Goal: Task Accomplishment & Management: Complete application form

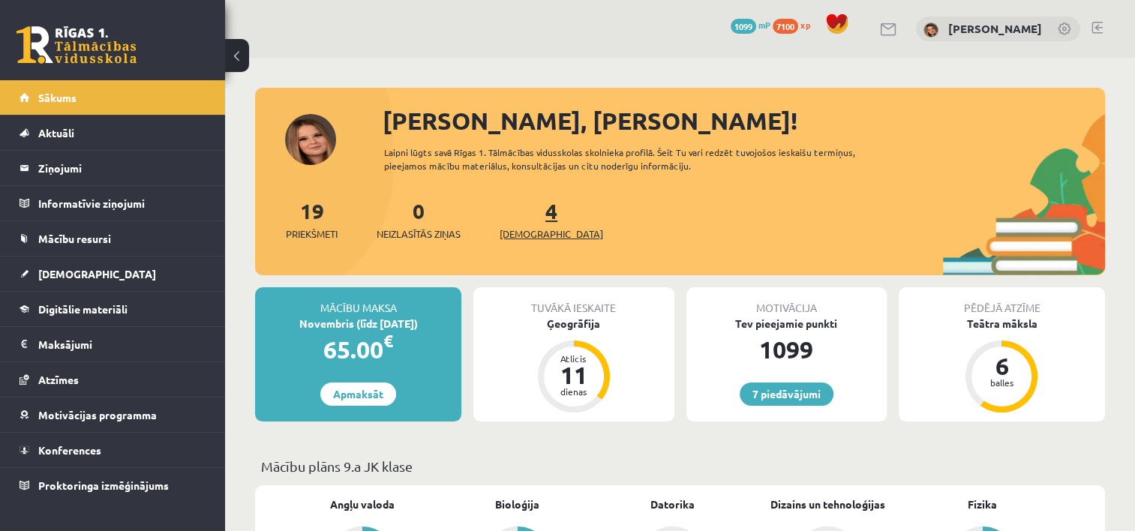
click at [523, 217] on link "4 Ieskaites" at bounding box center [552, 219] width 104 height 44
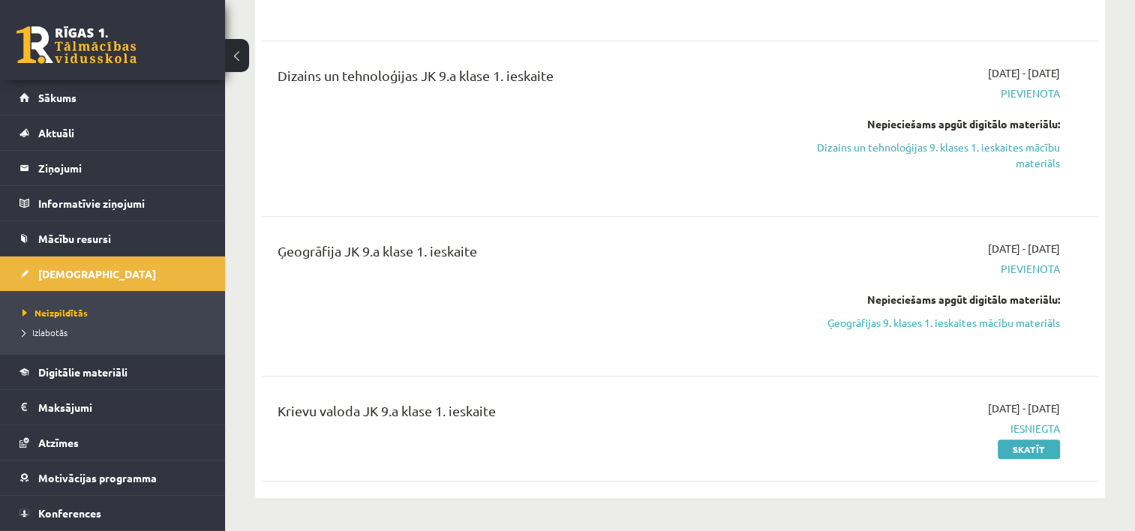
scroll to position [813, 0]
click at [981, 322] on link "Ģeogrāfijas 9. klases 1. ieskaites mācību materiāls" at bounding box center [937, 322] width 246 height 16
click at [879, 324] on link "Ģeogrāfijas 9. klases 1. ieskaites mācību materiāls" at bounding box center [937, 322] width 246 height 16
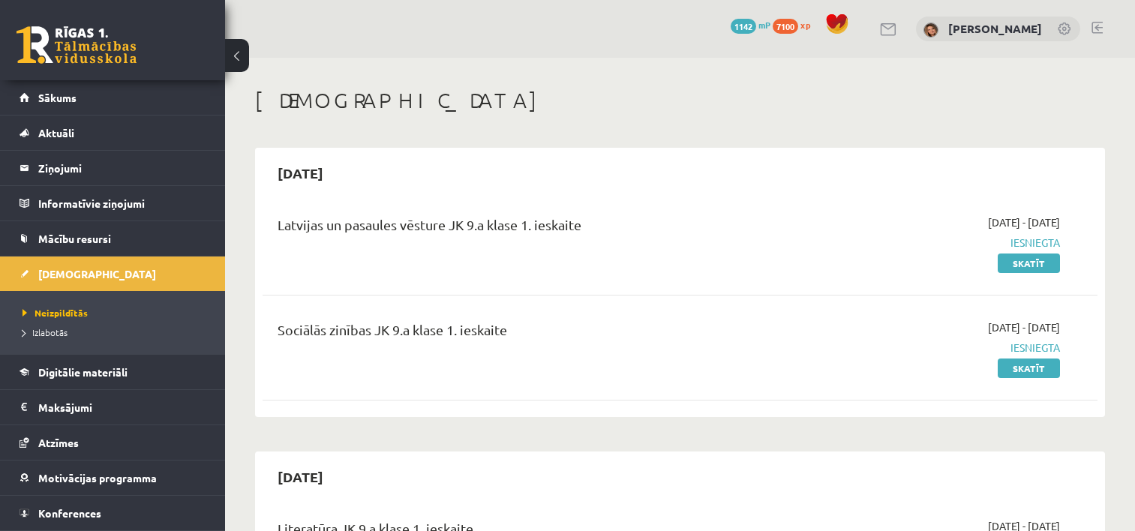
scroll to position [813, 0]
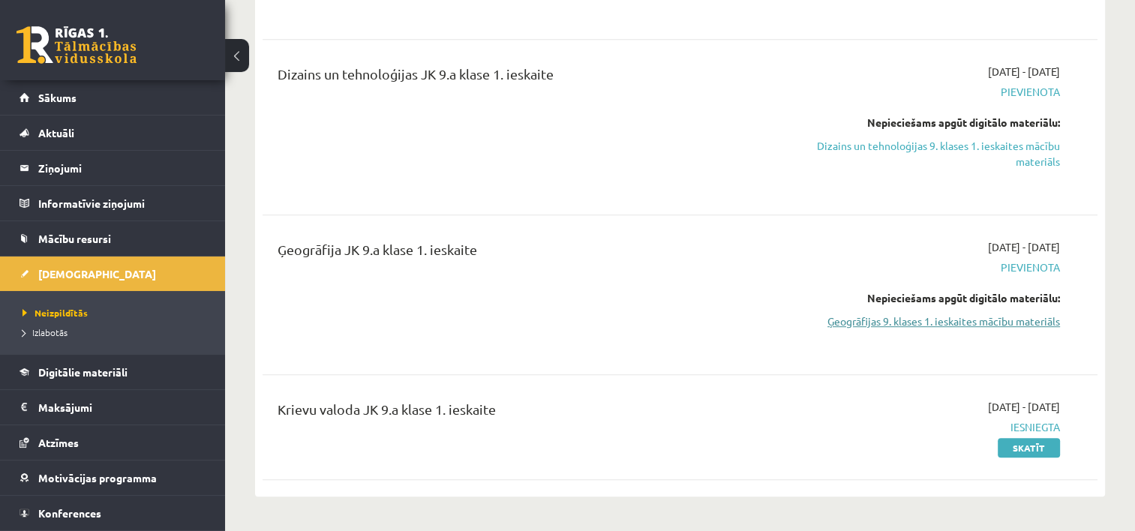
click at [996, 320] on link "Ģeogrāfijas 9. klases 1. ieskaites mācību materiāls" at bounding box center [937, 322] width 246 height 16
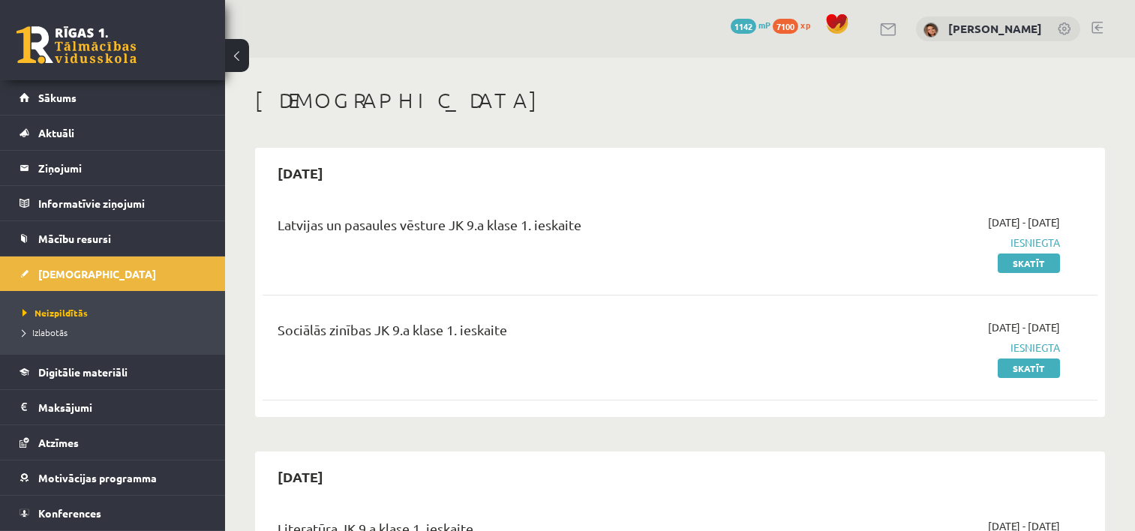
scroll to position [813, 0]
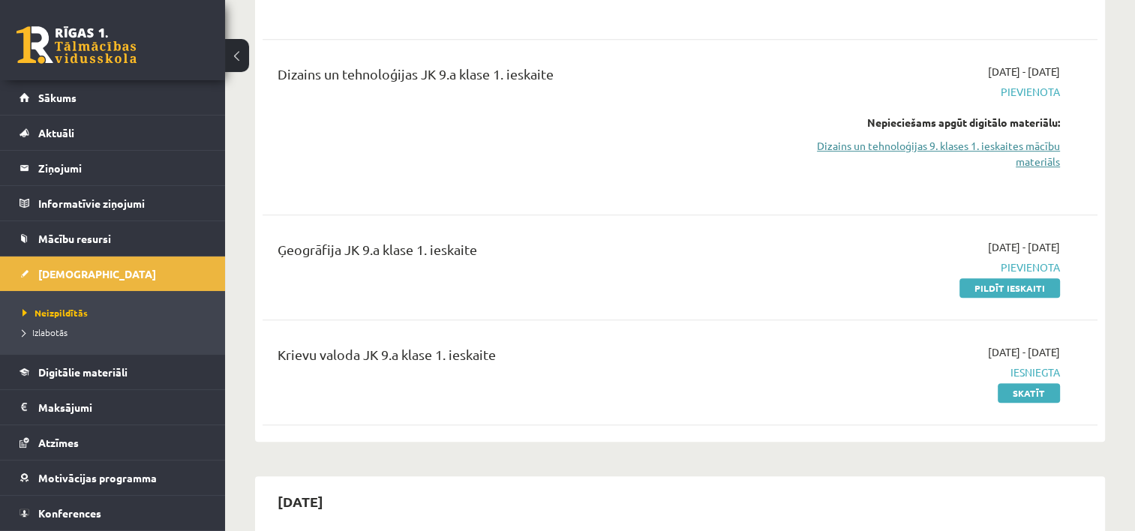
click at [913, 139] on link "Dizains un tehnoloģijas 9. klases 1. ieskaites mācību materiāls" at bounding box center [937, 154] width 246 height 32
click at [866, 156] on link "Dizains un tehnoloģijas 9. klases 1. ieskaites mācību materiāls" at bounding box center [937, 154] width 246 height 32
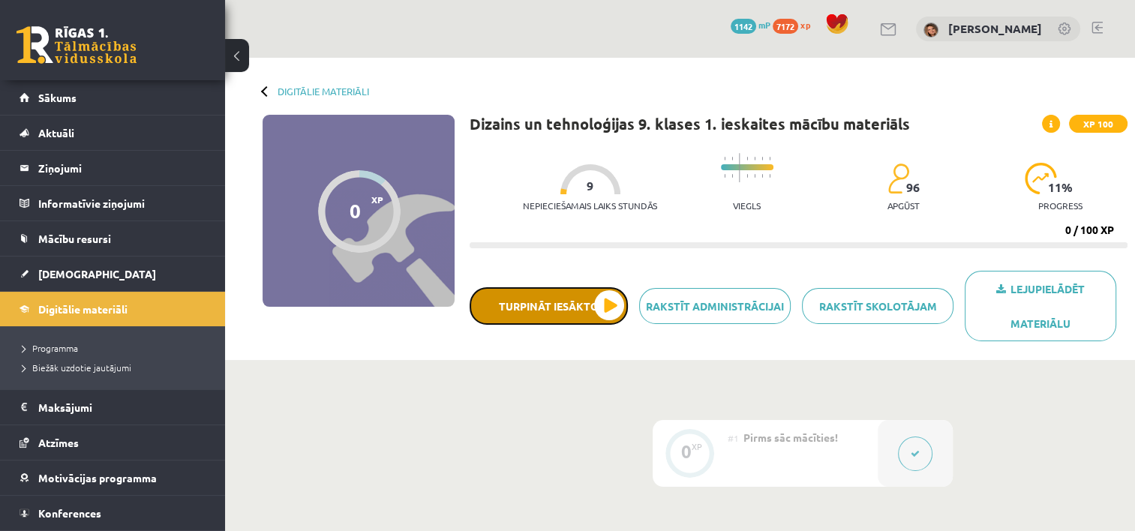
click at [611, 308] on button "Turpināt iesākto" at bounding box center [549, 306] width 158 height 38
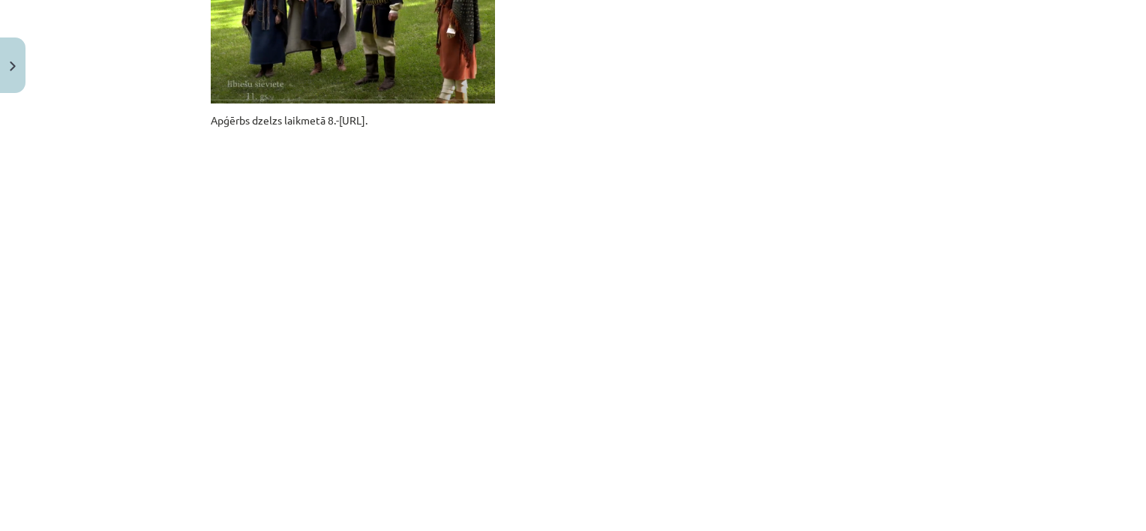
scroll to position [1291, 0]
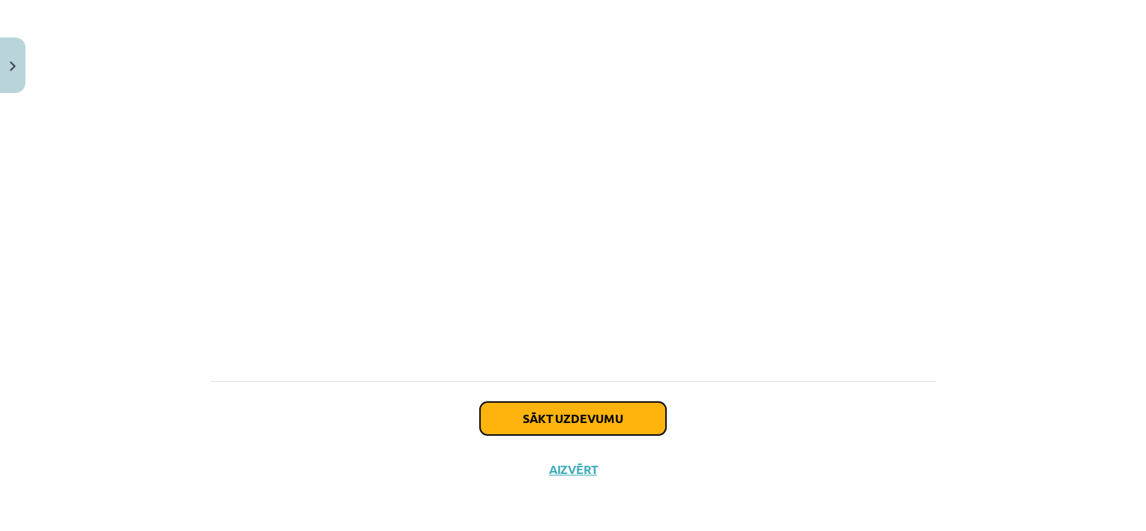
click at [600, 410] on button "Sākt uzdevumu" at bounding box center [573, 418] width 186 height 33
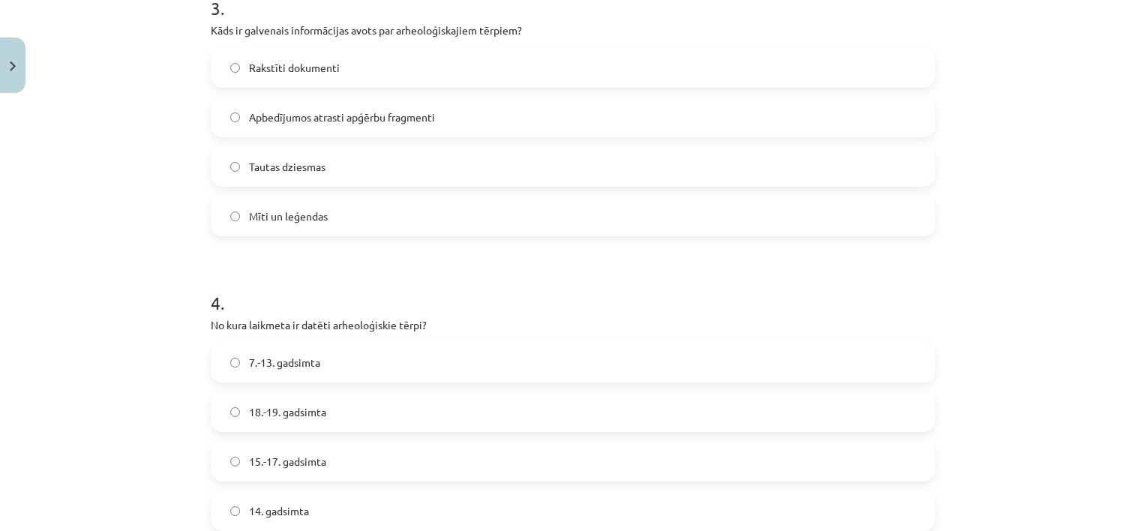
scroll to position [918, 0]
click at [234, 108] on label "Apbedījumos atrasti apģērbu fragmenti" at bounding box center [573, 117] width 722 height 38
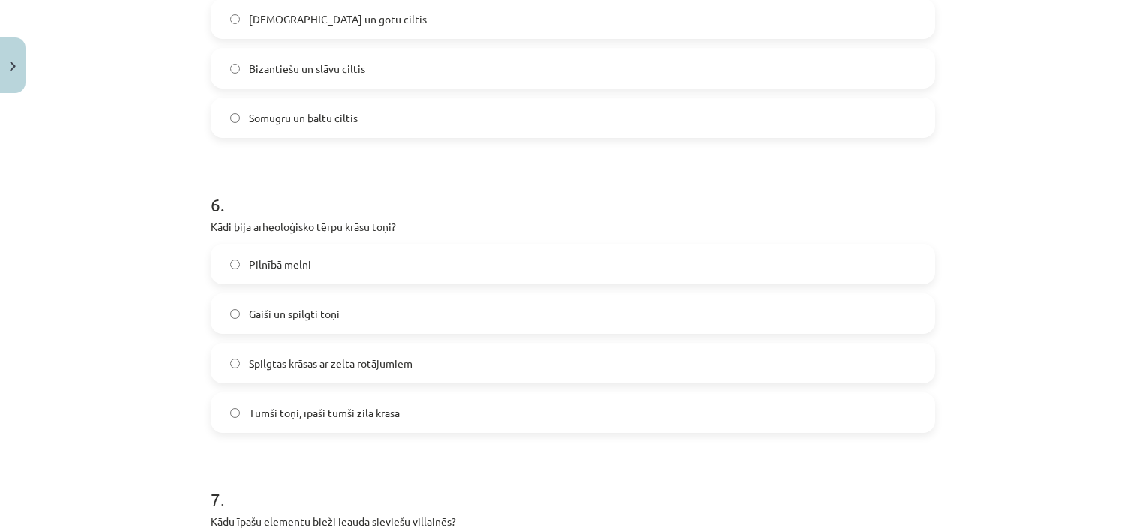
scroll to position [1609, 0]
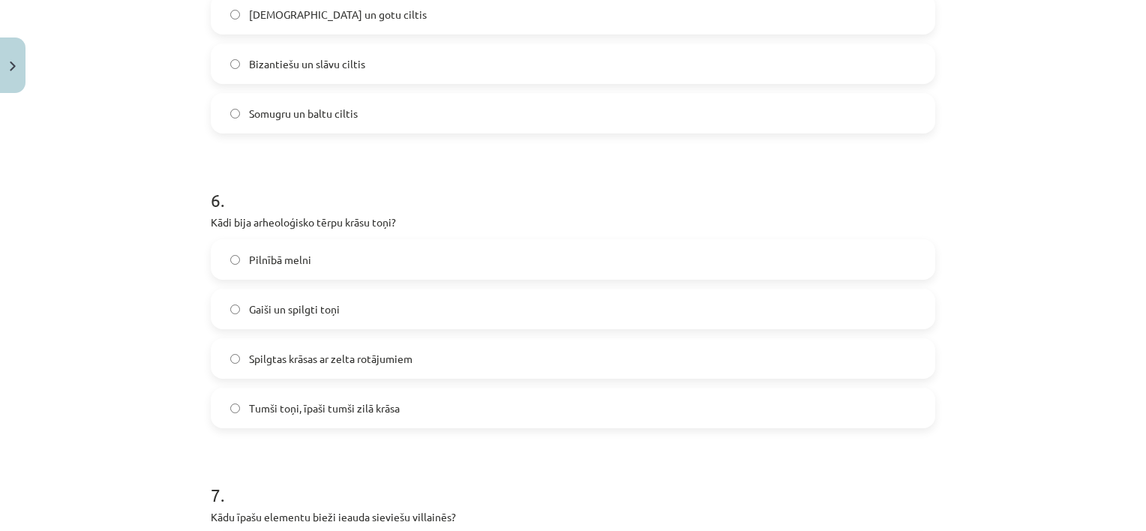
click at [241, 313] on label "Gaiši un spilgti toņi" at bounding box center [573, 309] width 722 height 38
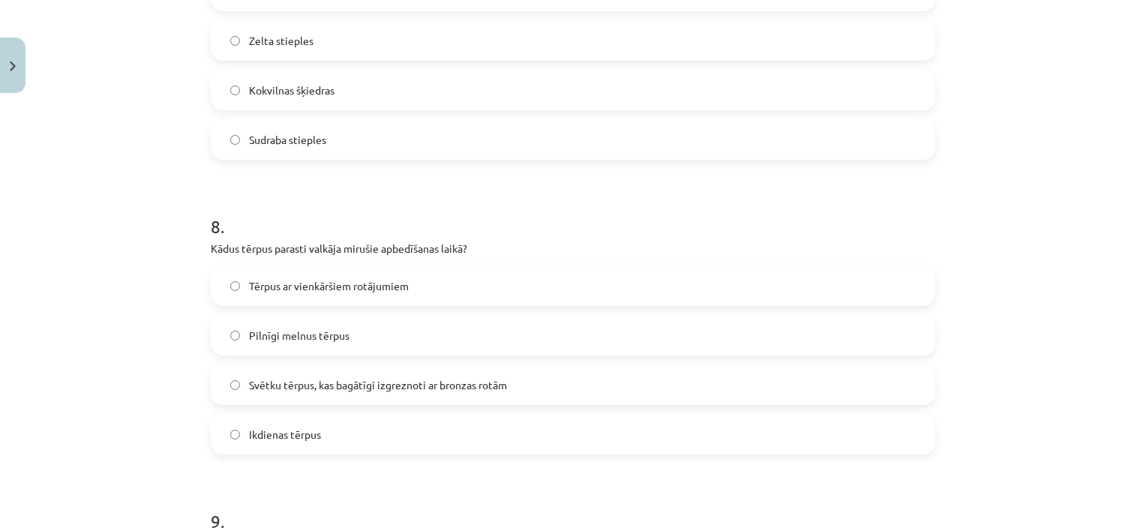
scroll to position [2565, 0]
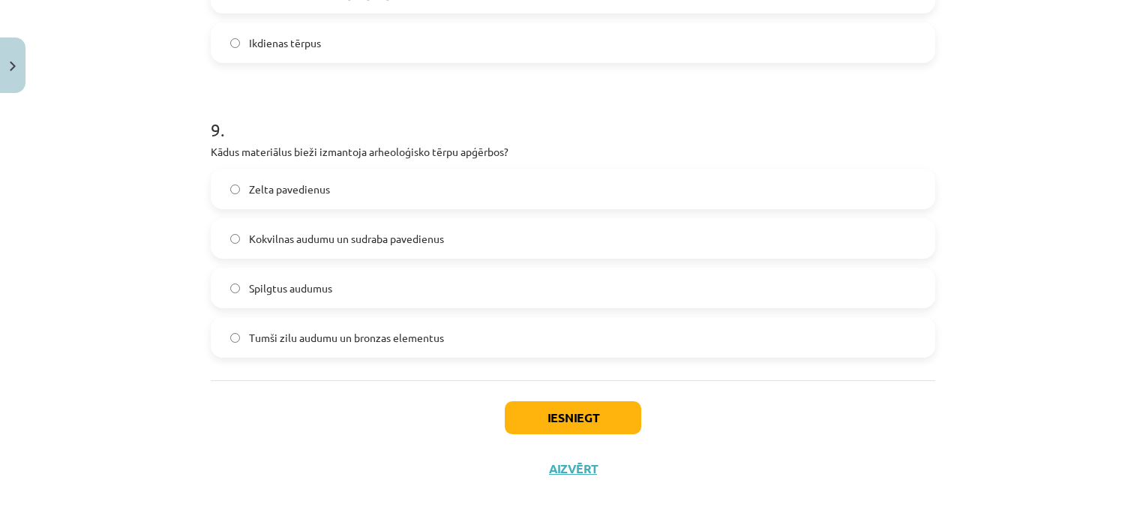
click at [231, 344] on label "Tumši zilu audumu un bronzas elementus" at bounding box center [573, 338] width 722 height 38
click at [543, 420] on button "Iesniegt" at bounding box center [573, 417] width 137 height 33
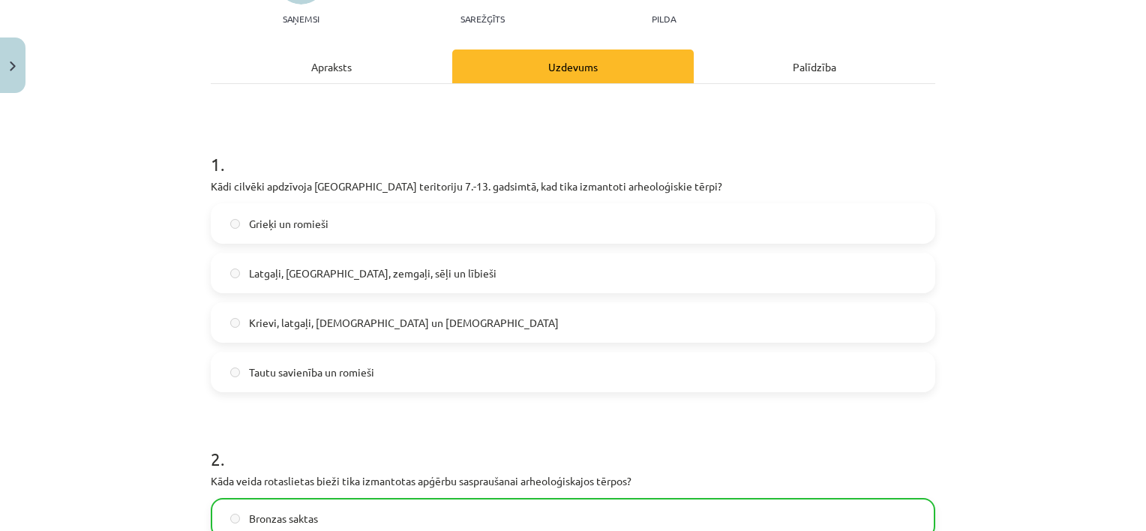
scroll to position [173, 0]
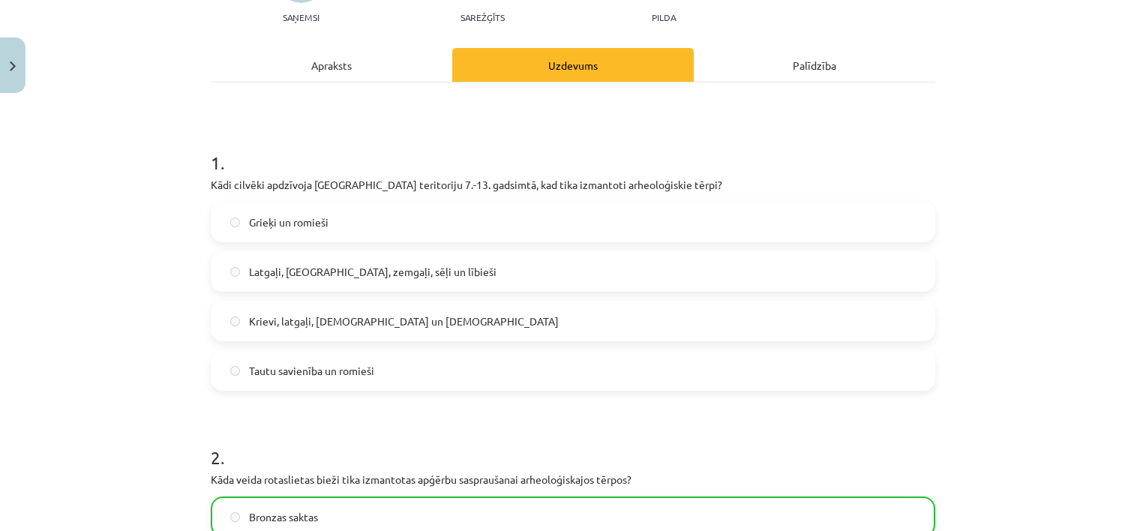
click at [235, 268] on label "Latgaļi, kurši, zemgaļi, sēļi un lībieši" at bounding box center [573, 272] width 722 height 38
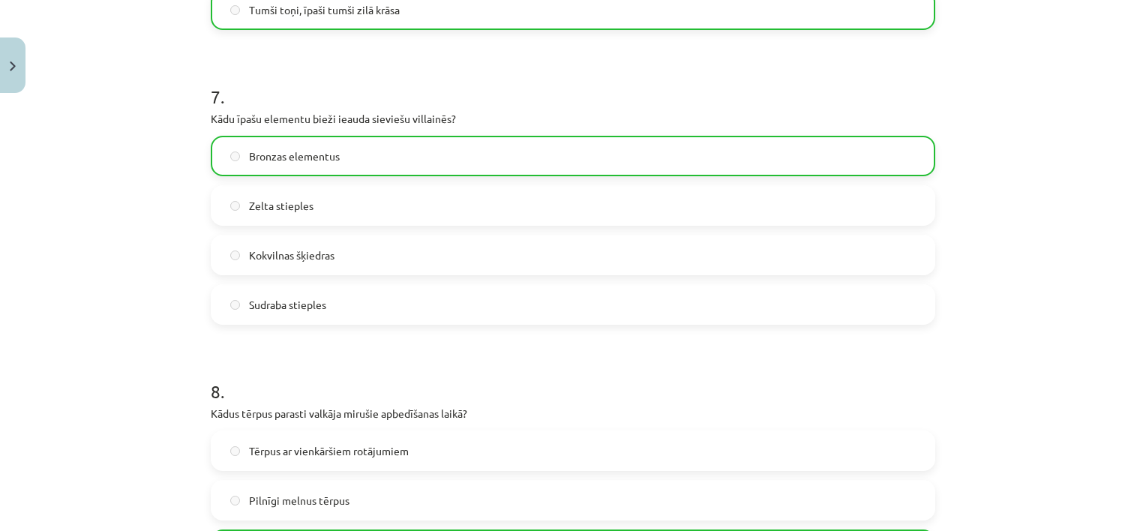
scroll to position [2612, 0]
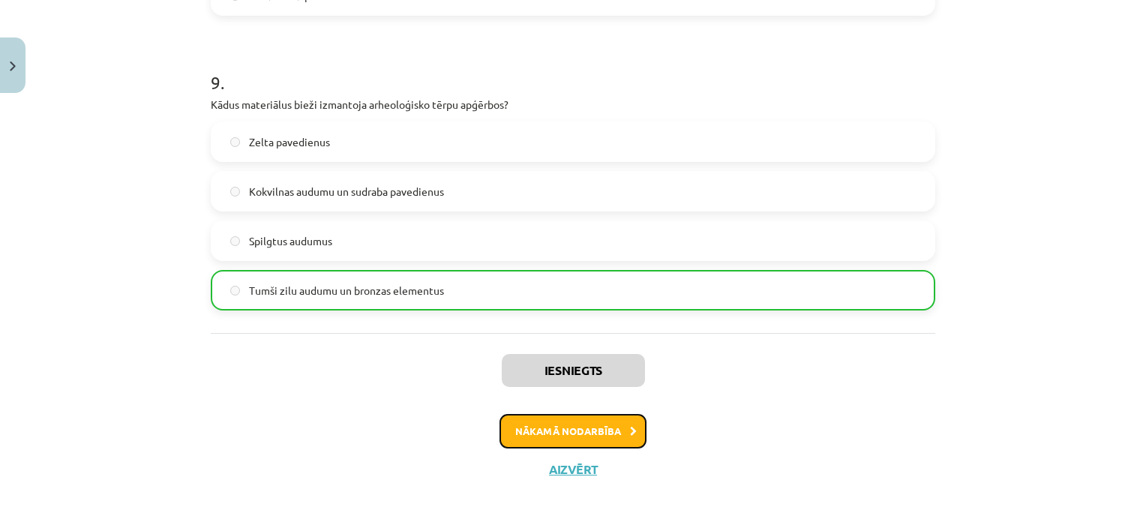
click at [610, 428] on button "Nākamā nodarbība" at bounding box center [573, 431] width 147 height 35
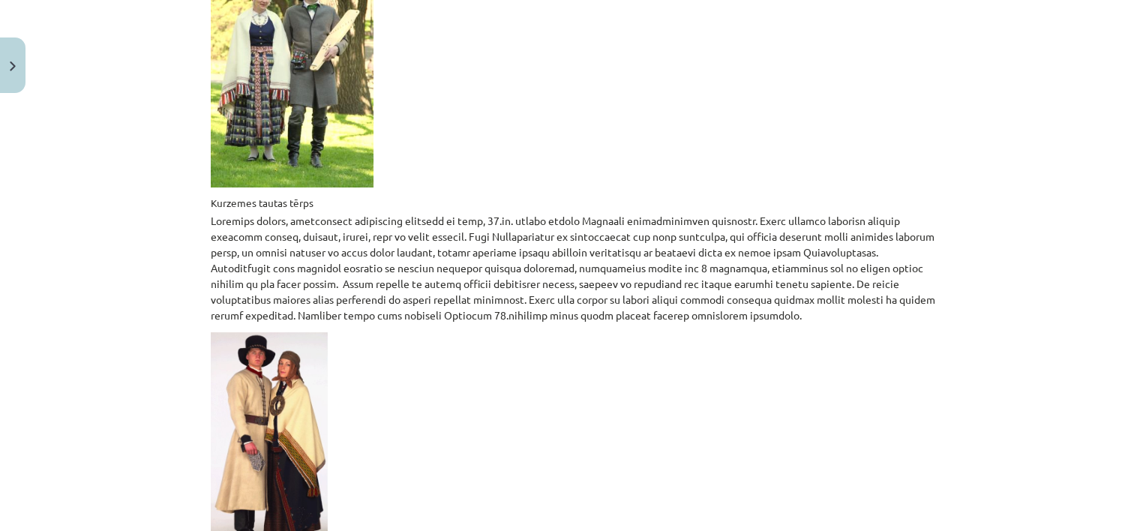
scroll to position [2408, 0]
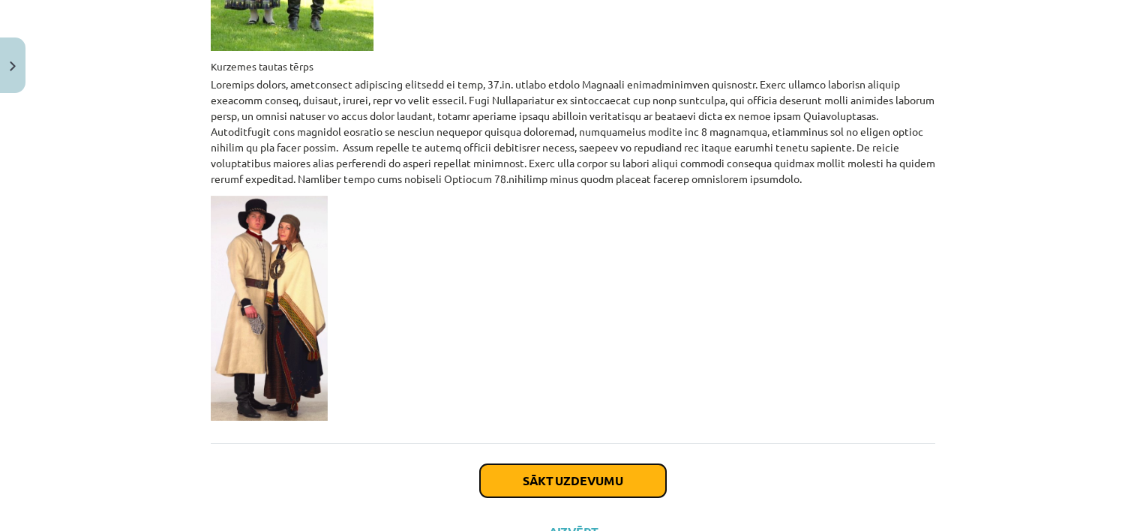
click at [634, 464] on button "Sākt uzdevumu" at bounding box center [573, 480] width 186 height 33
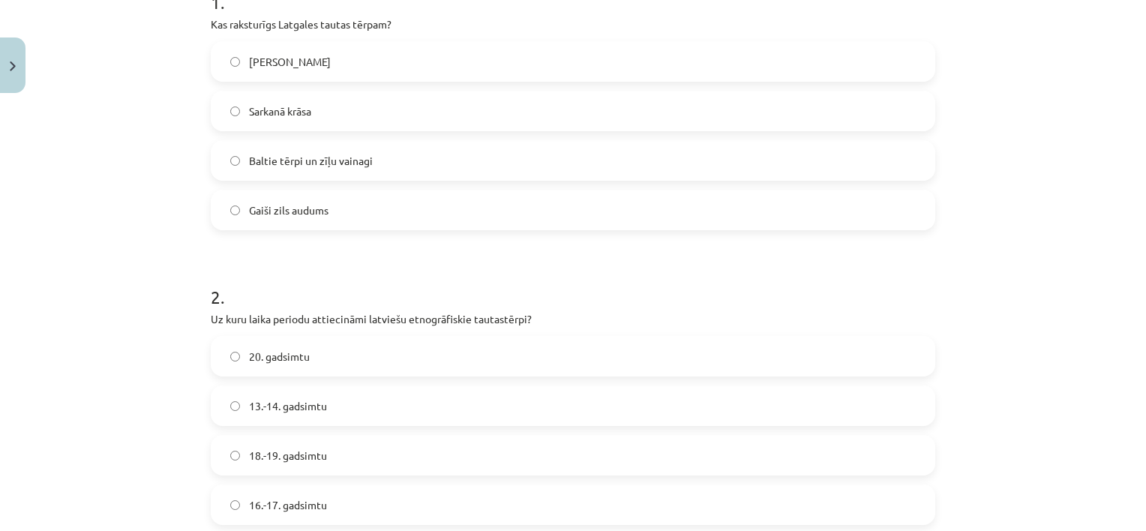
scroll to position [332, 0]
click at [234, 110] on label "Sarkanā krāsa" at bounding box center [573, 113] width 722 height 38
click at [236, 459] on label "18.-19. gadsimtu" at bounding box center [573, 457] width 722 height 38
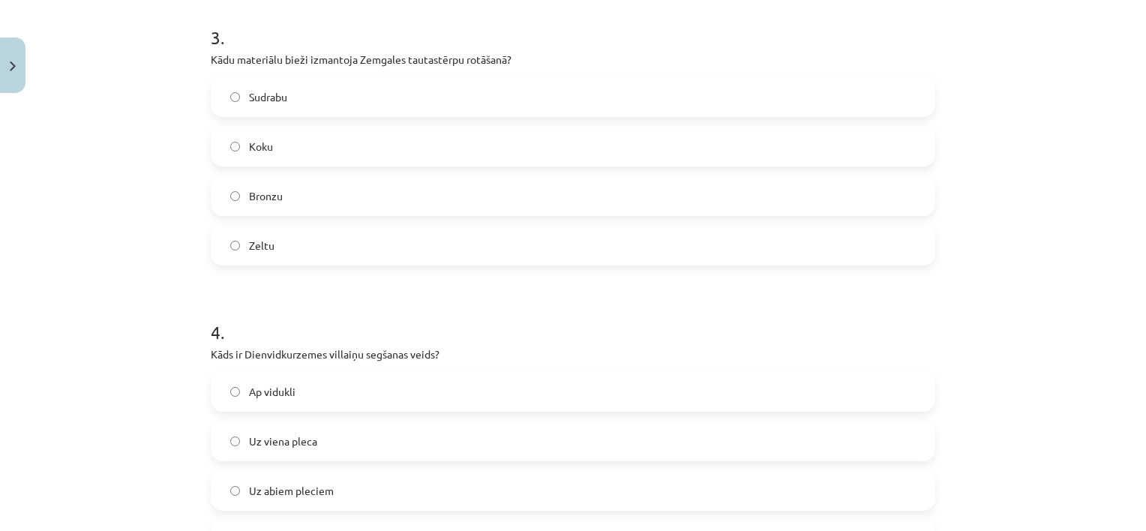
scroll to position [916, 0]
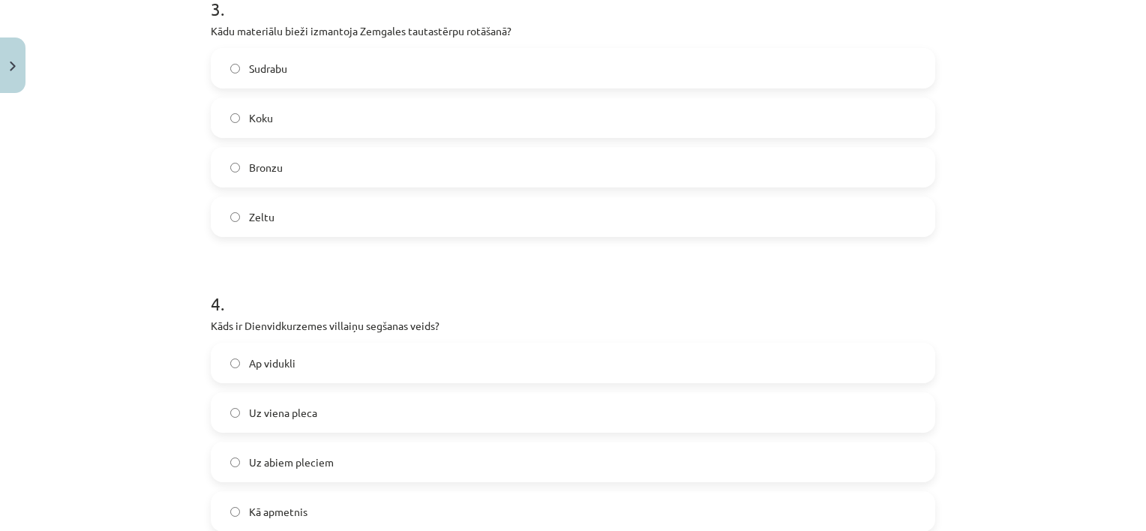
click at [236, 172] on label "Bronzu" at bounding box center [573, 168] width 722 height 38
click at [249, 414] on span "Uz viena pleca" at bounding box center [283, 413] width 68 height 16
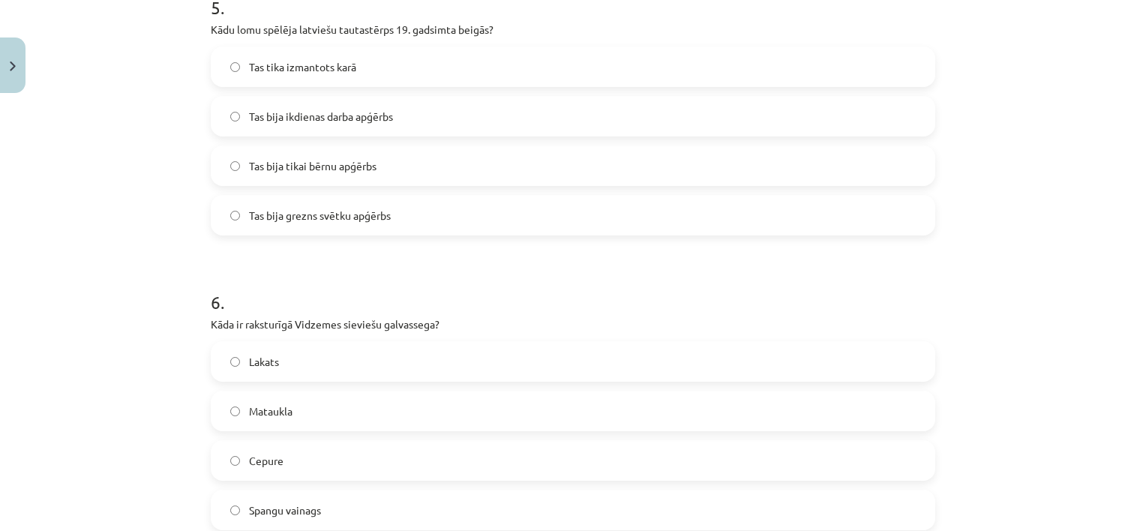
scroll to position [1508, 0]
click at [234, 506] on label "Spangu vainags" at bounding box center [573, 510] width 722 height 38
click at [239, 219] on label "Tas bija grezns svētku apģērbs" at bounding box center [573, 215] width 722 height 38
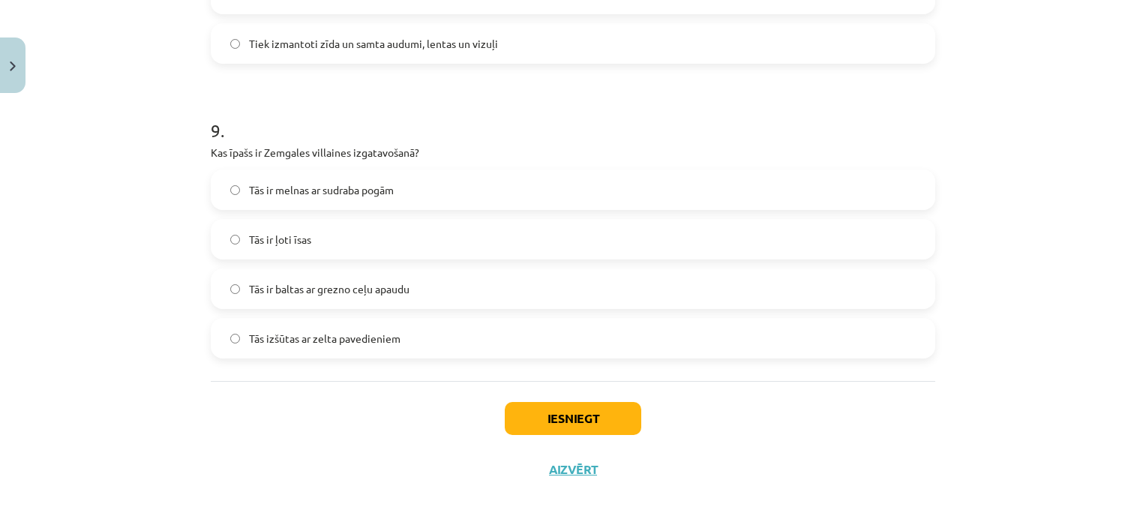
scroll to position [2565, 0]
click at [236, 292] on label "Tās ir baltas ar grezno ceļu apaudu" at bounding box center [573, 288] width 722 height 38
click at [587, 413] on button "Iesniegt" at bounding box center [573, 417] width 137 height 33
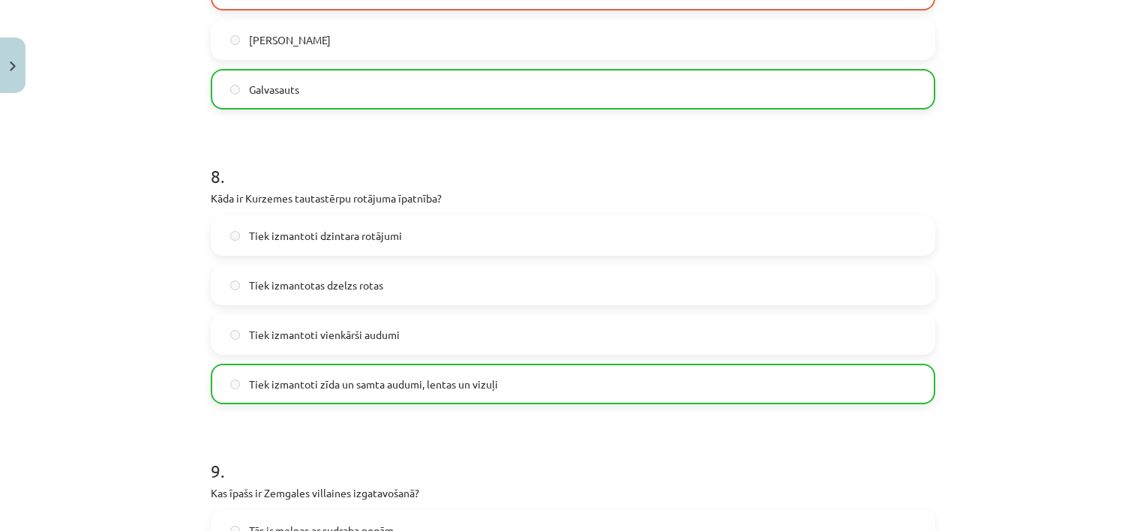
scroll to position [2612, 0]
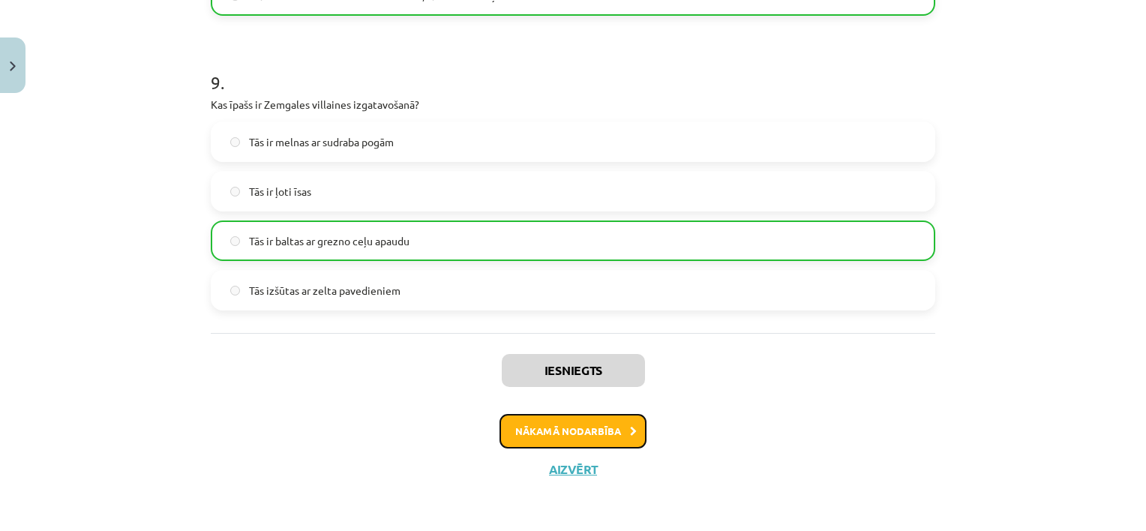
click at [615, 431] on button "Nākamā nodarbība" at bounding box center [573, 431] width 147 height 35
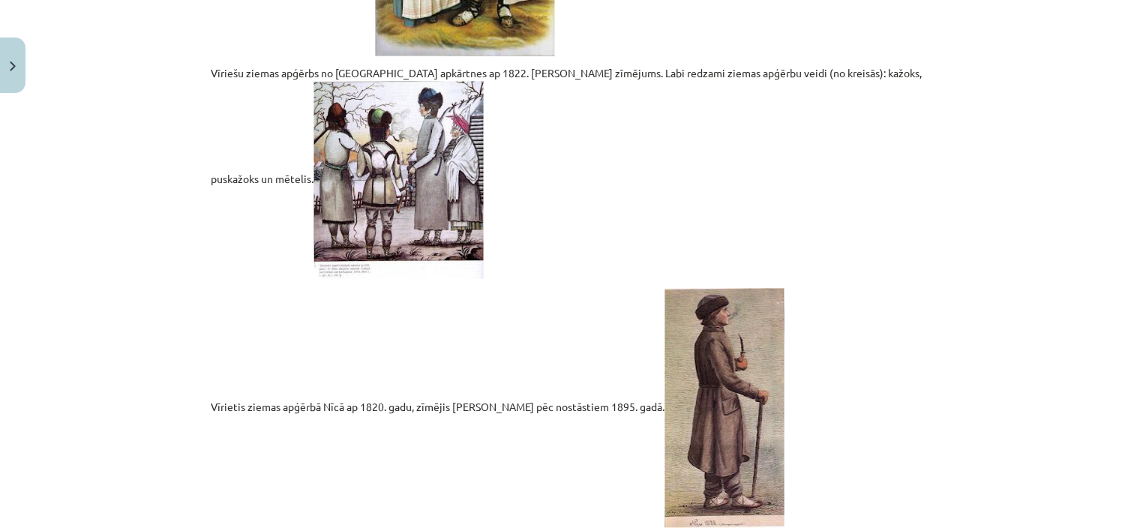
scroll to position [3217, 0]
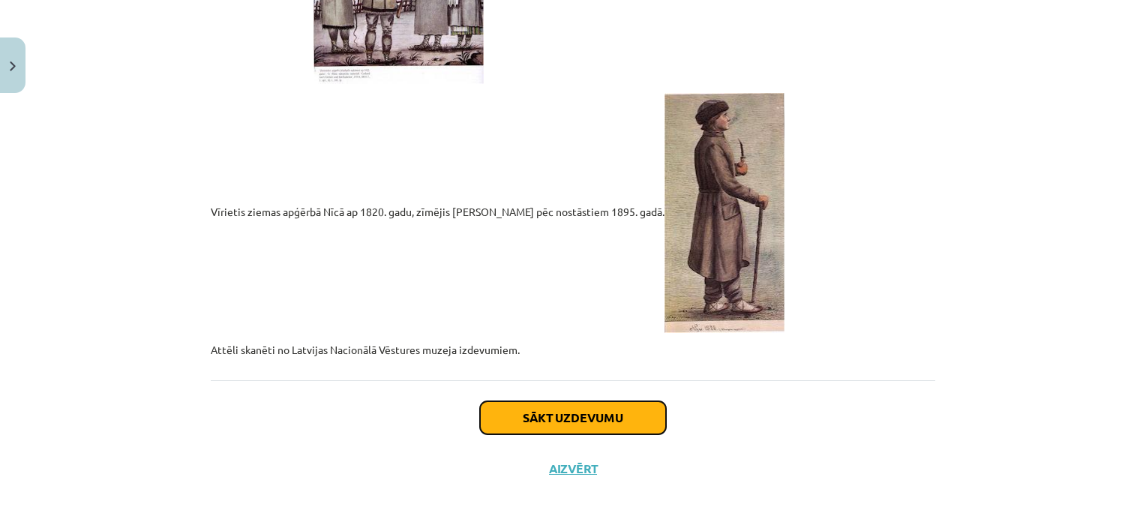
click at [530, 408] on button "Sākt uzdevumu" at bounding box center [573, 417] width 186 height 33
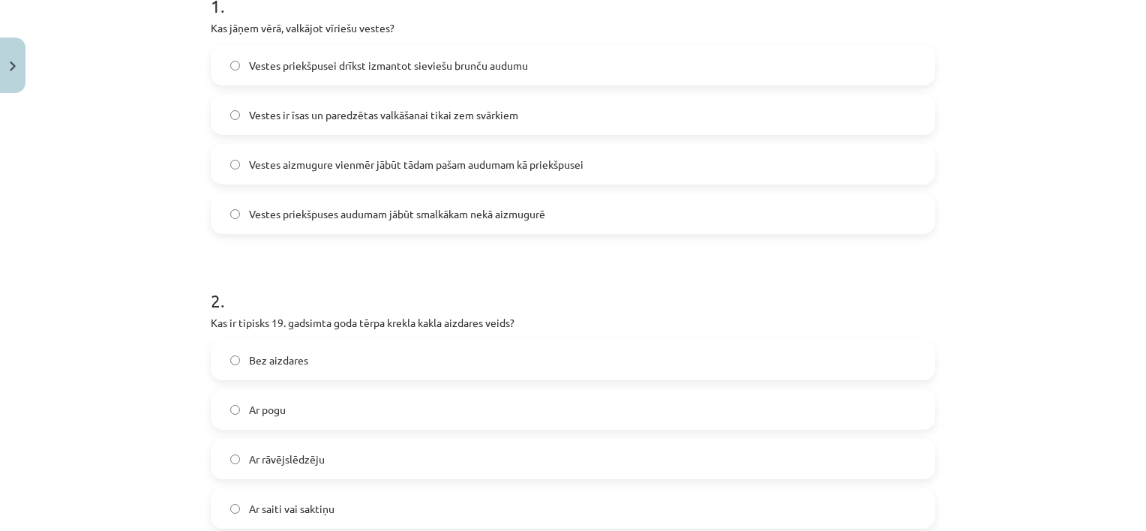
scroll to position [328, 0]
click at [234, 156] on label "Vestes aizmugure vienmēr jābūt tādam pašam audumam kā priekšpusei" at bounding box center [573, 166] width 722 height 38
click at [243, 500] on label "Ar saiti vai saktiņu" at bounding box center [573, 510] width 722 height 38
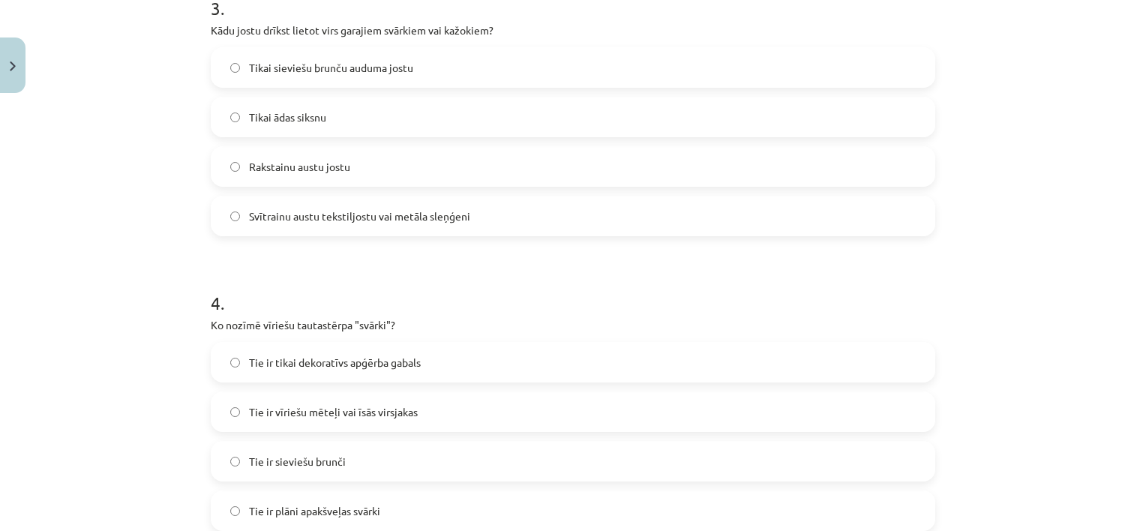
scroll to position [916, 0]
click at [237, 414] on label "Tie ir vīriešu mēteļi vai īsās virsjakas" at bounding box center [573, 413] width 722 height 38
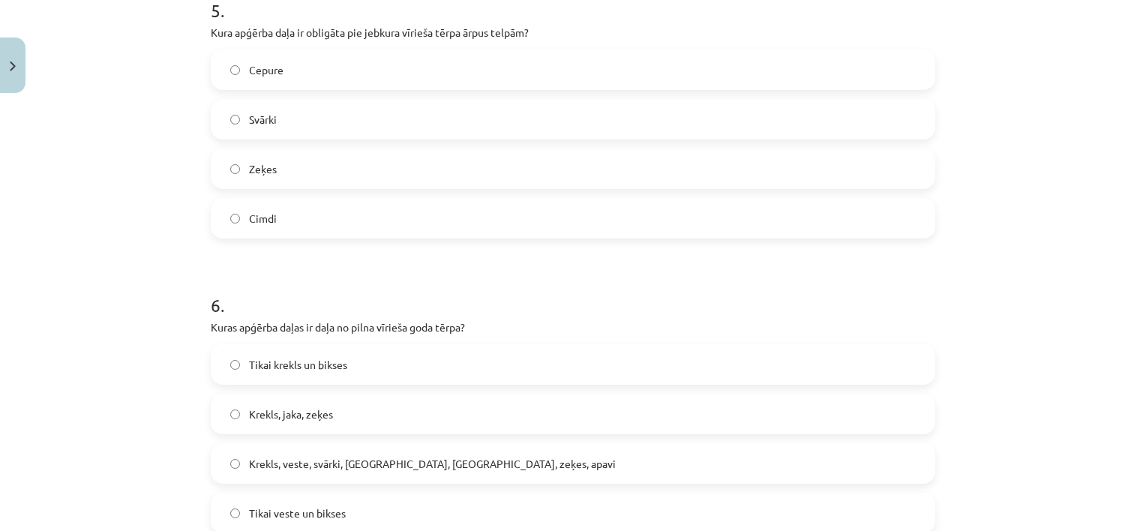
scroll to position [1505, 0]
click at [232, 75] on label "Cepure" at bounding box center [573, 69] width 722 height 38
click at [228, 453] on label "Krekls, veste, svārki, cepure, josta, zeķes, apavi" at bounding box center [573, 463] width 722 height 38
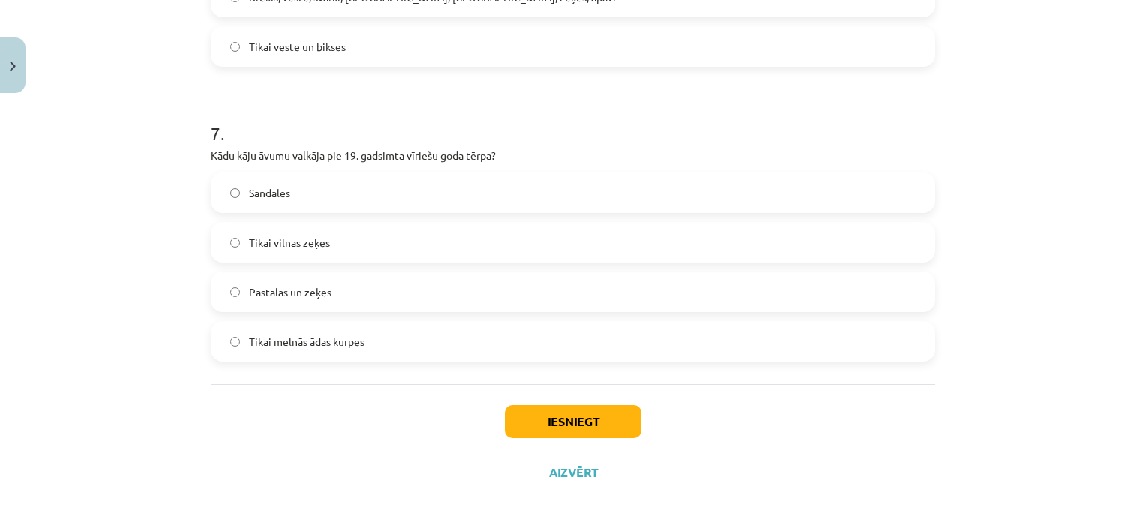
scroll to position [1975, 0]
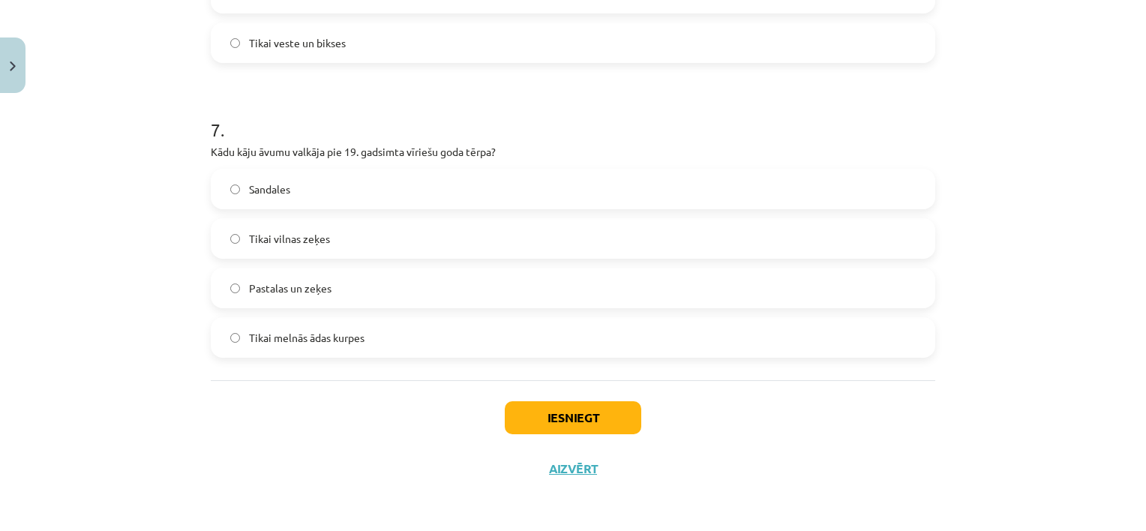
click at [242, 334] on label "Tikai melnās ādas kurpes" at bounding box center [573, 338] width 722 height 38
click at [553, 412] on button "Iesniegt" at bounding box center [573, 417] width 137 height 33
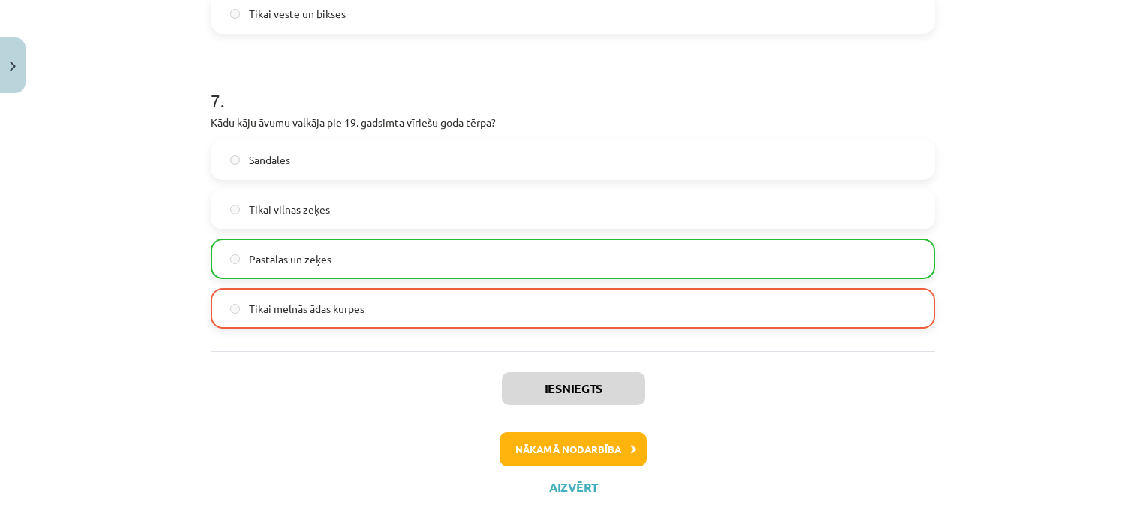
scroll to position [2022, 0]
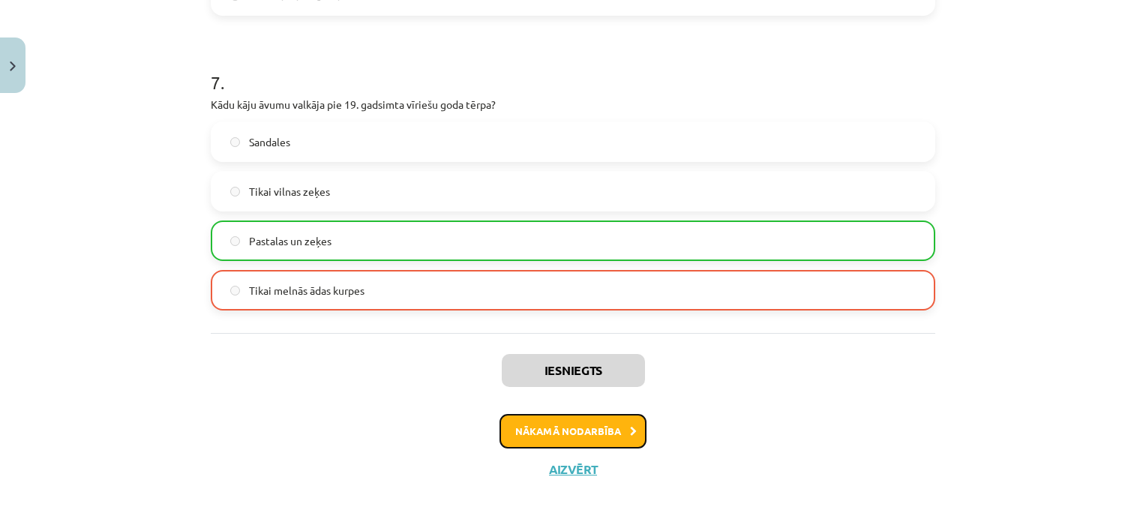
click at [606, 428] on button "Nākamā nodarbība" at bounding box center [573, 431] width 147 height 35
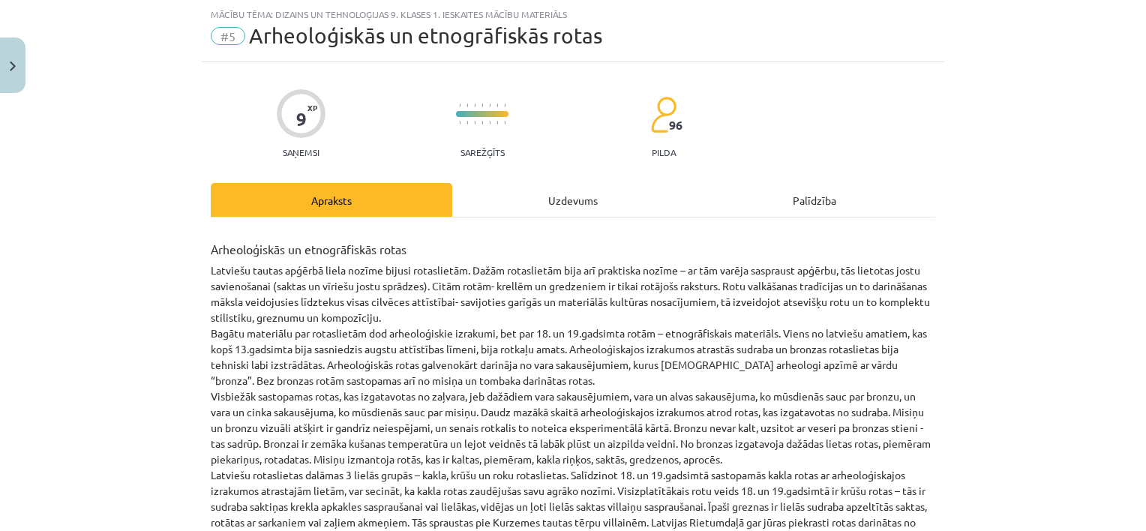
scroll to position [606, 0]
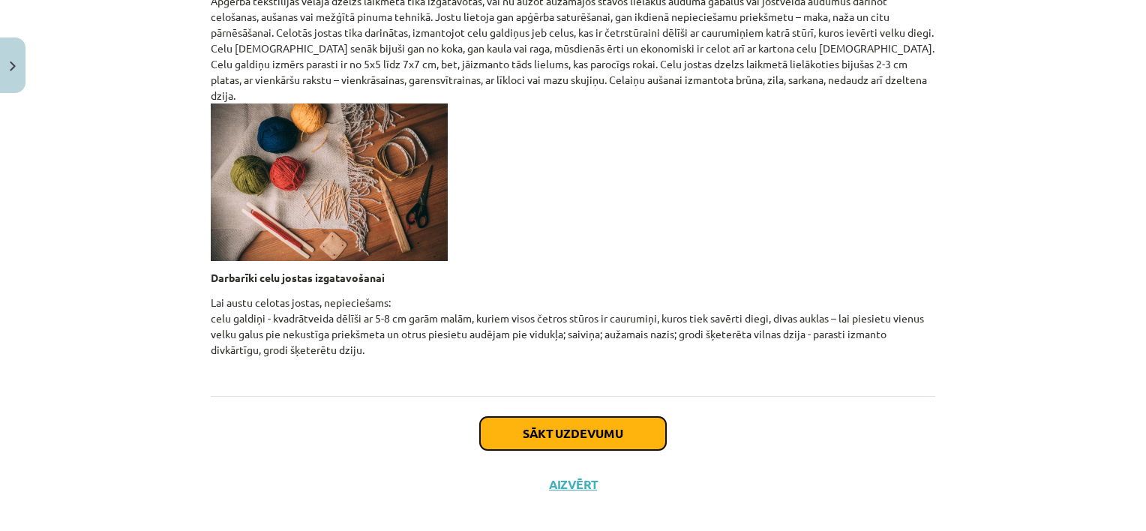
click at [615, 417] on button "Sākt uzdevumu" at bounding box center [573, 433] width 186 height 33
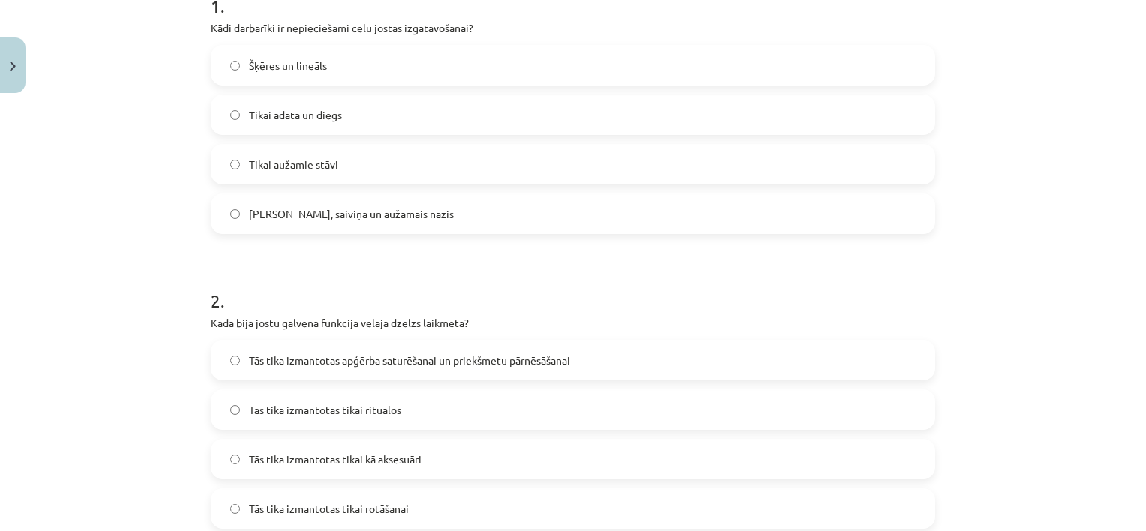
scroll to position [329, 0]
click at [241, 212] on label "Celu galdiņi, saiviņa un aužamais nazis" at bounding box center [573, 215] width 722 height 38
click at [249, 357] on span "Tās tika izmantotas apģērba saturēšanai un priekšmetu pārnēsāšanai" at bounding box center [409, 361] width 321 height 16
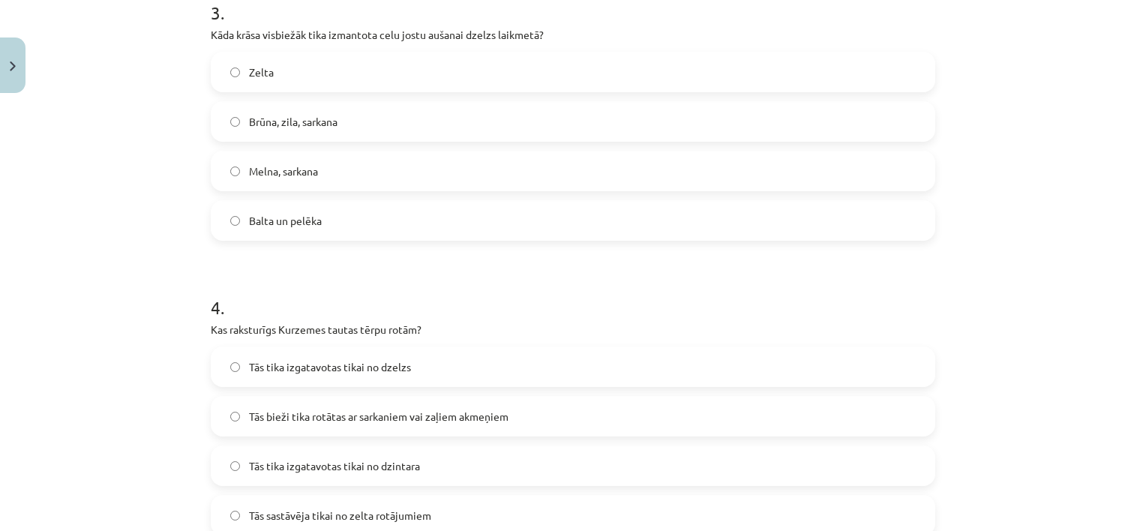
scroll to position [913, 0]
click at [224, 125] on label "Brūna, zila, sarkana" at bounding box center [573, 121] width 722 height 38
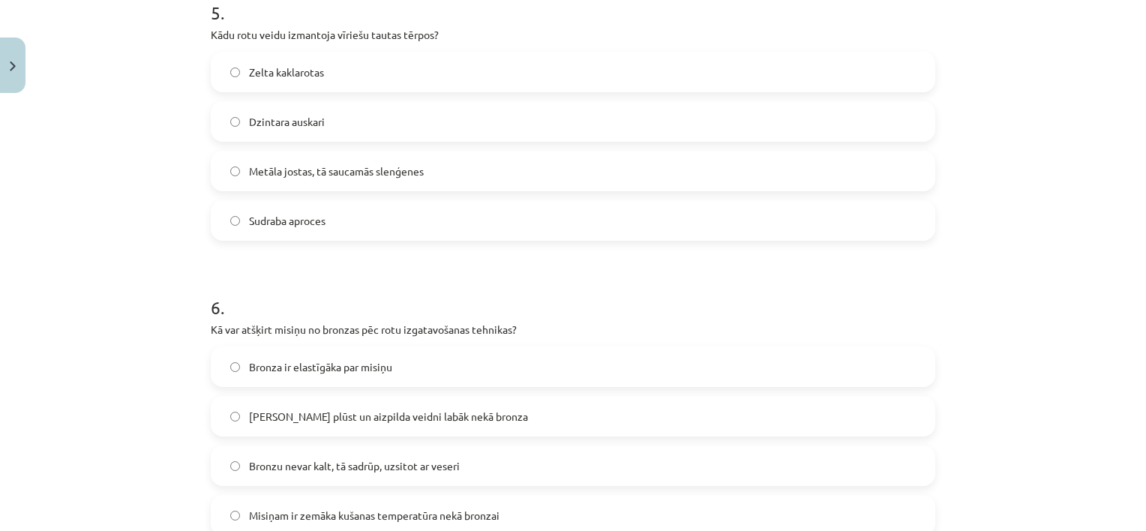
scroll to position [1503, 0]
click at [240, 414] on label "Misiņš plūst un aizpilda veidni labāk nekā bronza" at bounding box center [573, 416] width 722 height 38
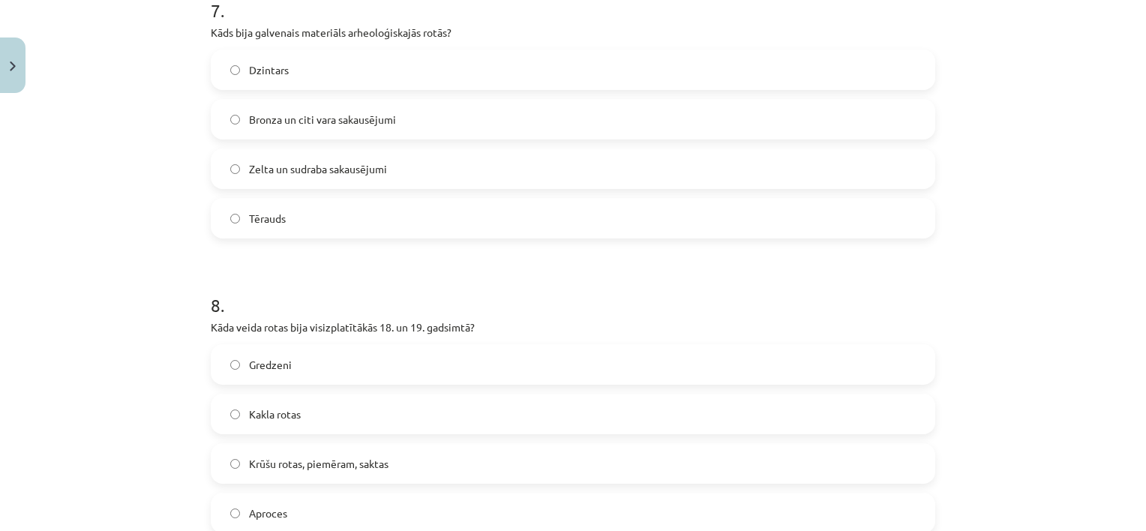
scroll to position [2095, 0]
click at [234, 117] on label "Bronza un citi vara sakausējumi" at bounding box center [573, 119] width 722 height 38
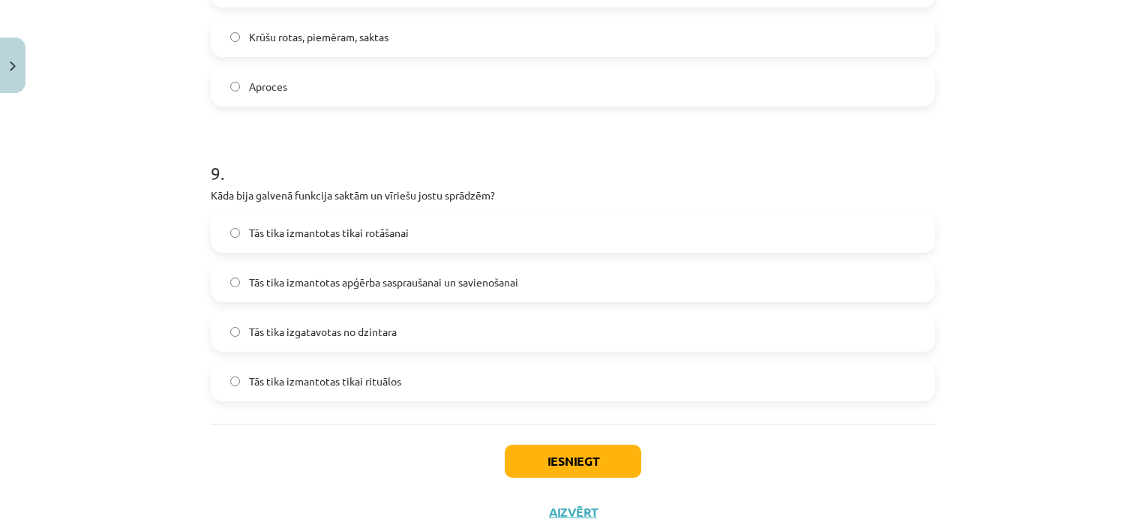
scroll to position [2565, 0]
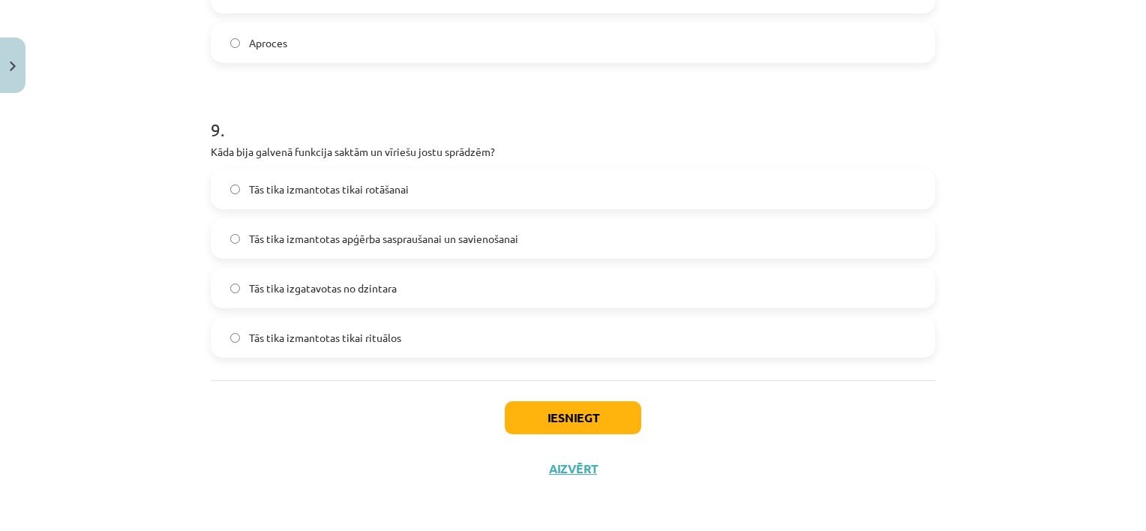
click at [234, 235] on label "Tās tika izmantotas apģērba saspraušanai un savienošanai" at bounding box center [573, 239] width 722 height 38
click at [522, 410] on button "Iesniegt" at bounding box center [573, 417] width 137 height 33
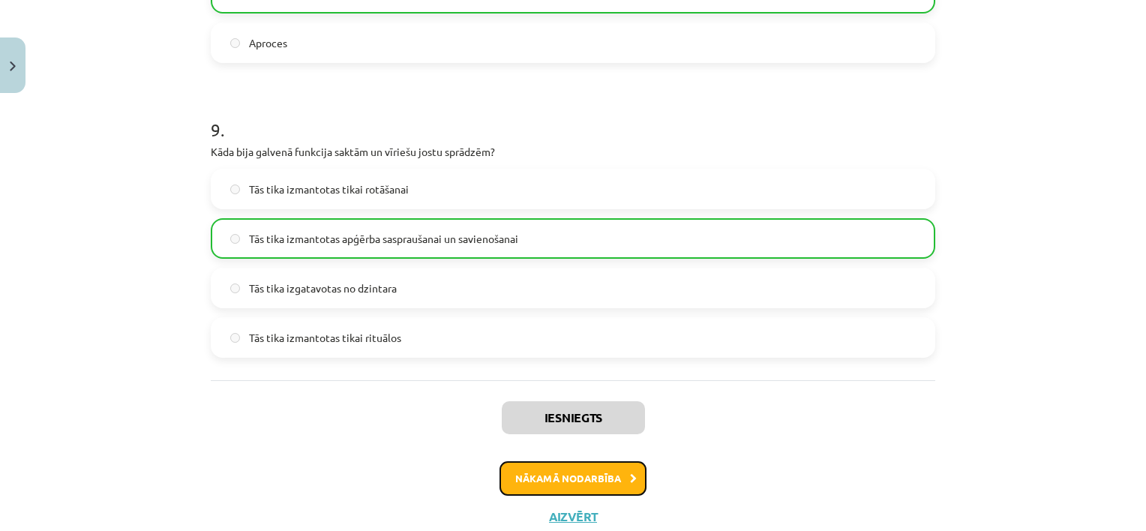
click at [621, 479] on button "Nākamā nodarbība" at bounding box center [573, 478] width 147 height 35
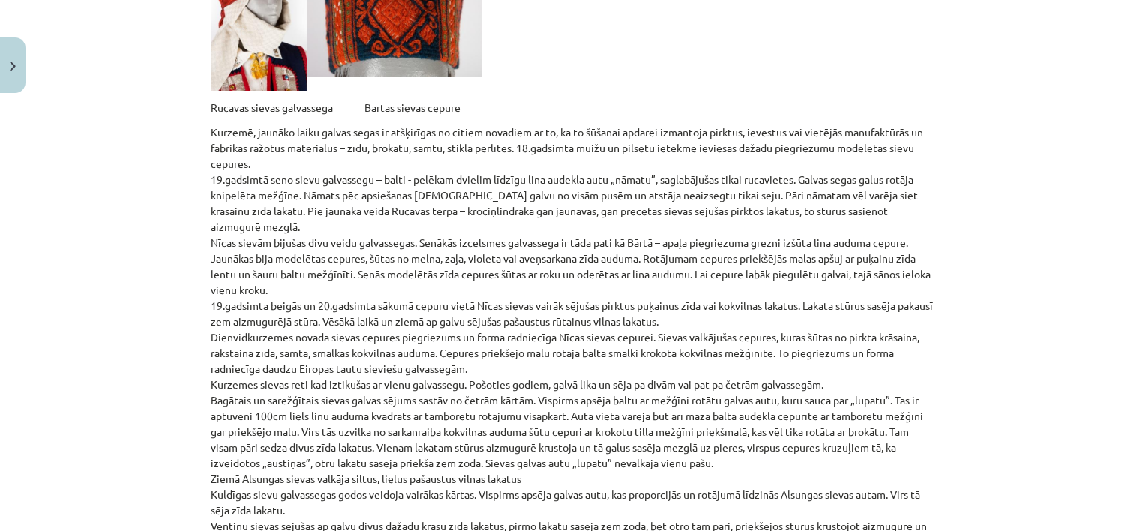
scroll to position [3463, 0]
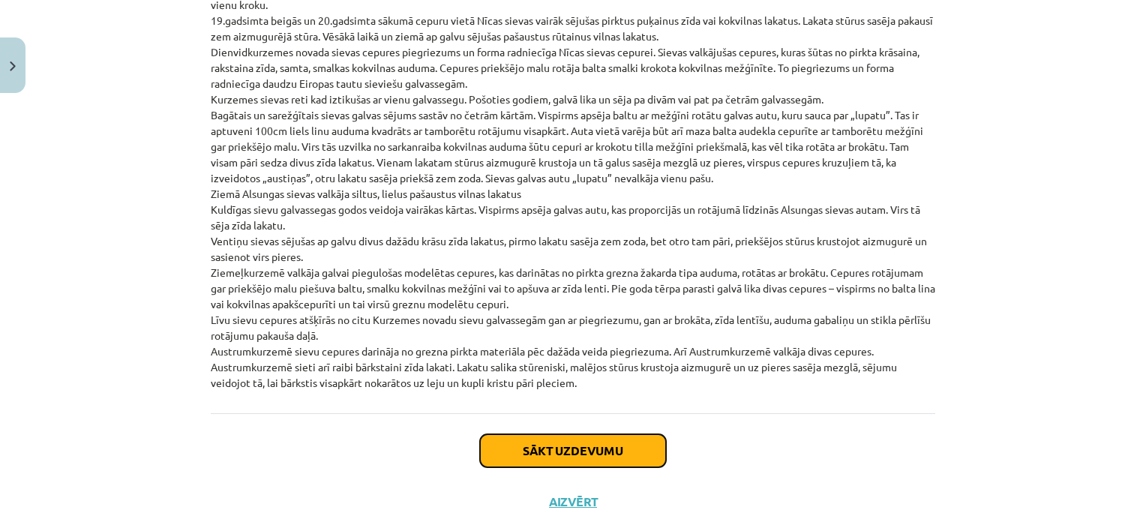
click at [528, 434] on button "Sākt uzdevumu" at bounding box center [573, 450] width 186 height 33
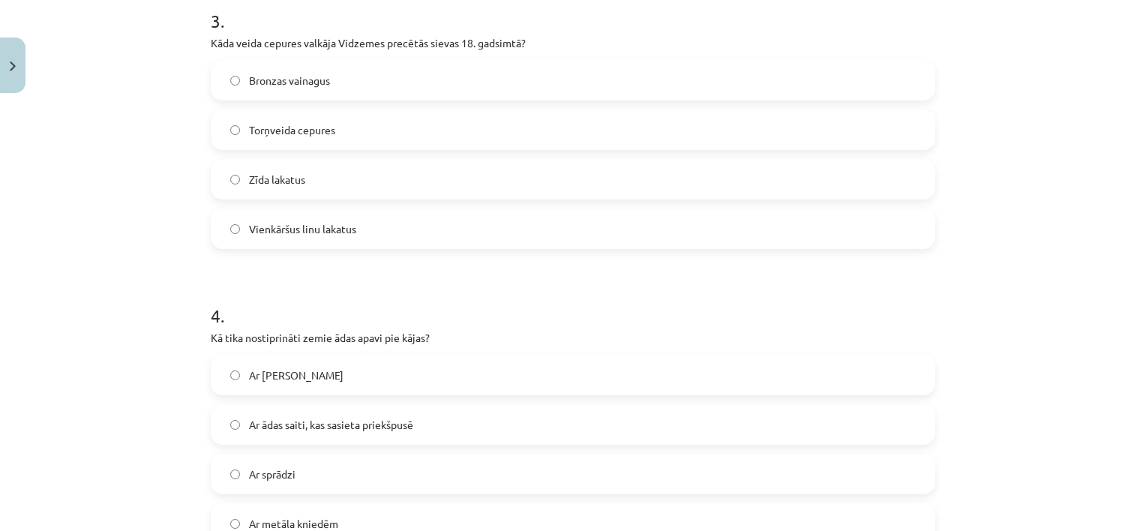
scroll to position [905, 0]
click at [229, 122] on label "Torņveida cepures" at bounding box center [573, 129] width 722 height 38
click at [234, 416] on label "Ar ādas saiti, kas sasieta priekšpusē" at bounding box center [573, 424] width 722 height 38
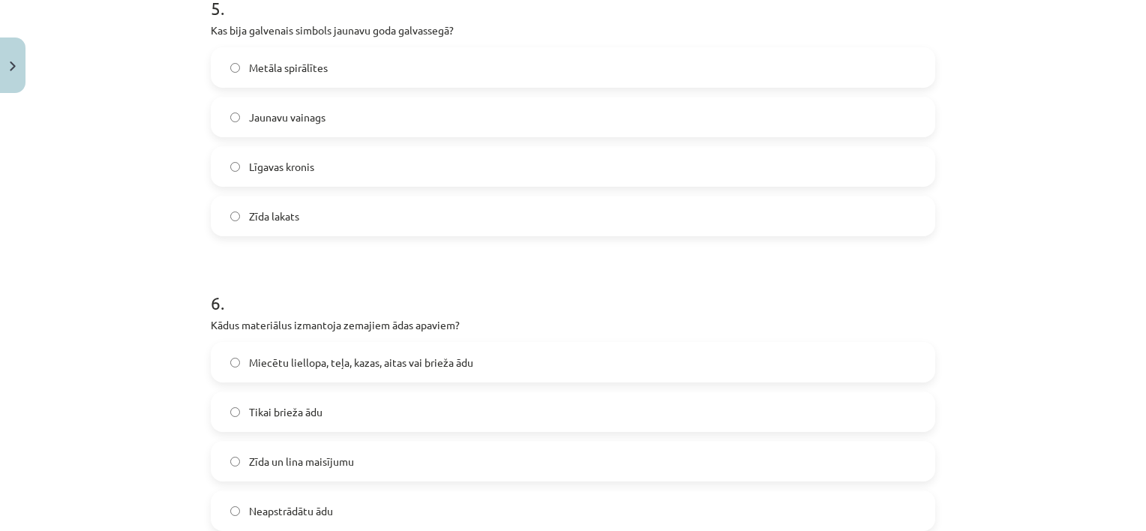
scroll to position [1506, 0]
click at [224, 111] on label "Jaunavu vainags" at bounding box center [573, 118] width 722 height 38
click at [227, 371] on label "Miecētu liellopa, teļa, kazas, aitas vai brieža ādu" at bounding box center [573, 363] width 722 height 38
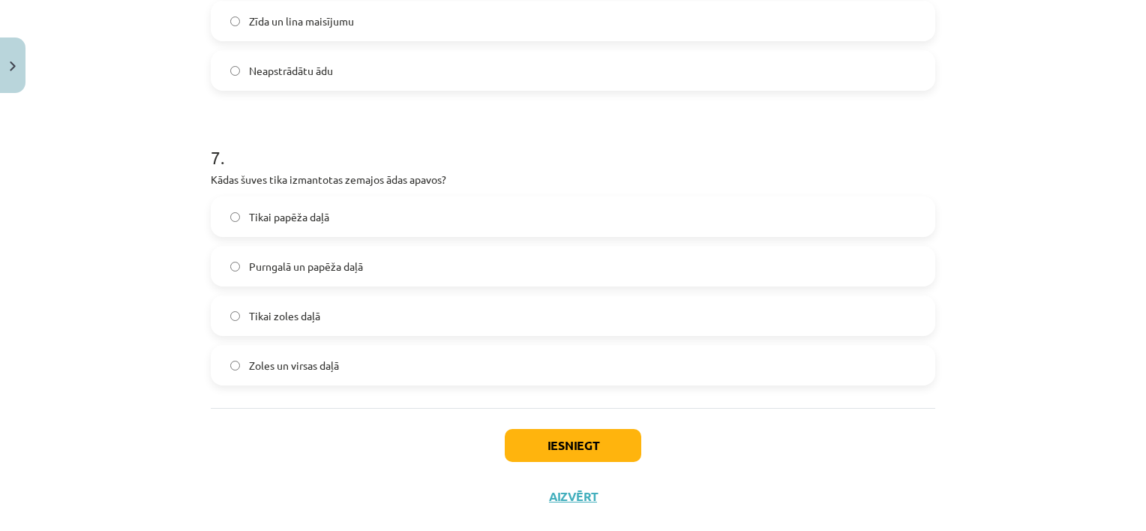
scroll to position [1975, 0]
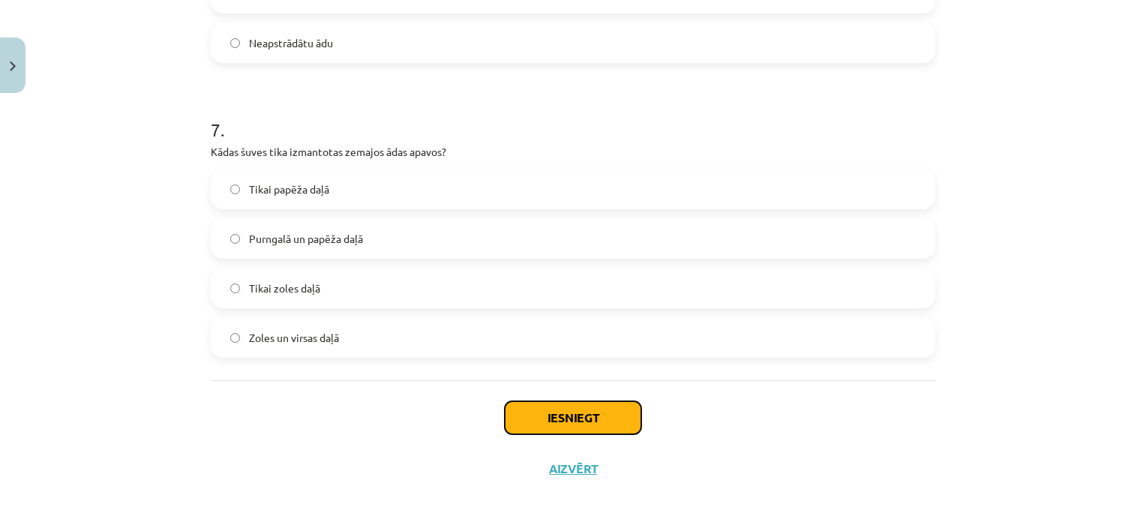
click at [546, 426] on button "Iesniegt" at bounding box center [573, 417] width 137 height 33
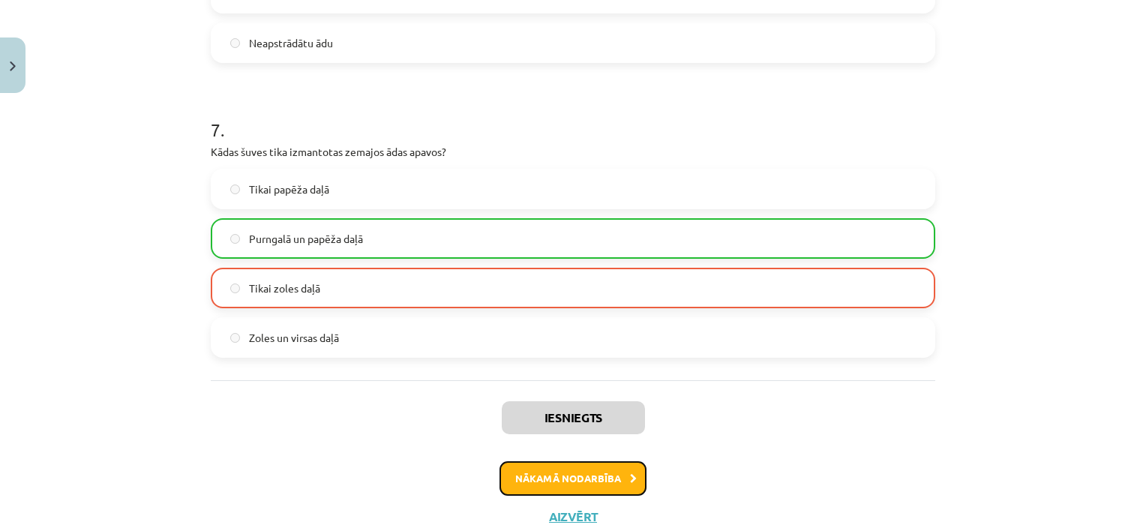
click at [630, 474] on icon at bounding box center [633, 479] width 7 height 10
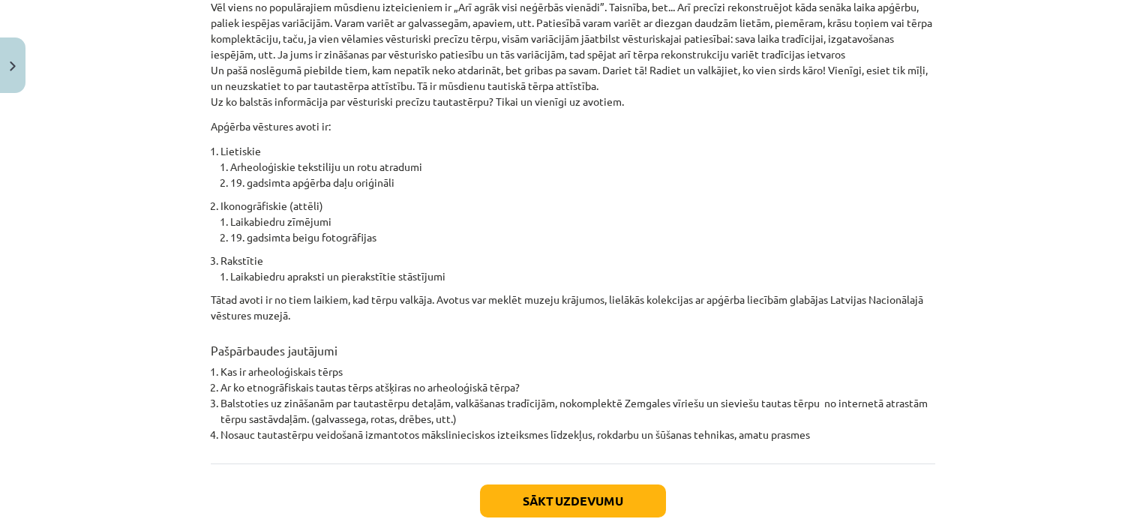
scroll to position [1093, 0]
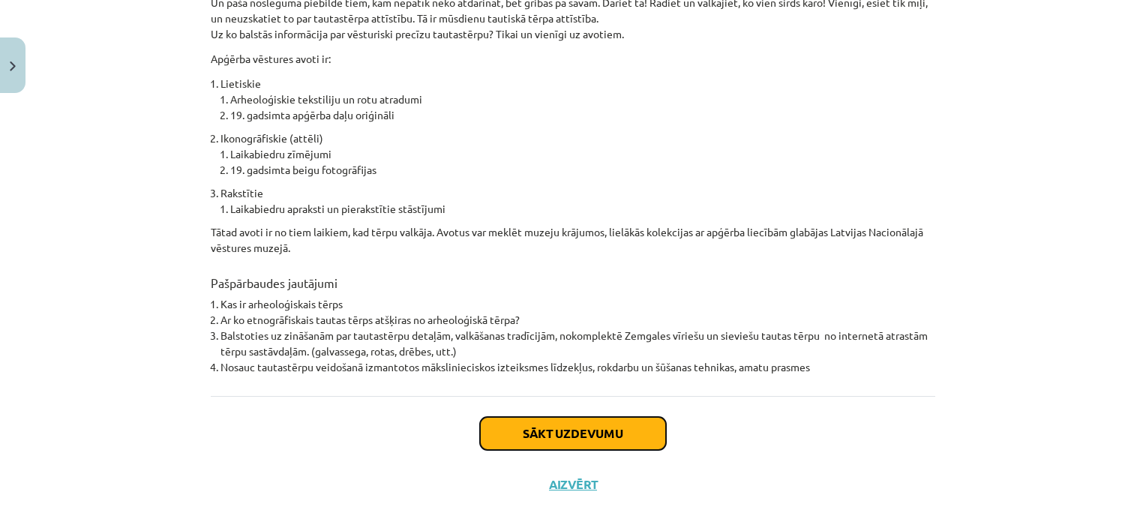
click at [619, 420] on button "Sākt uzdevumu" at bounding box center [573, 433] width 186 height 33
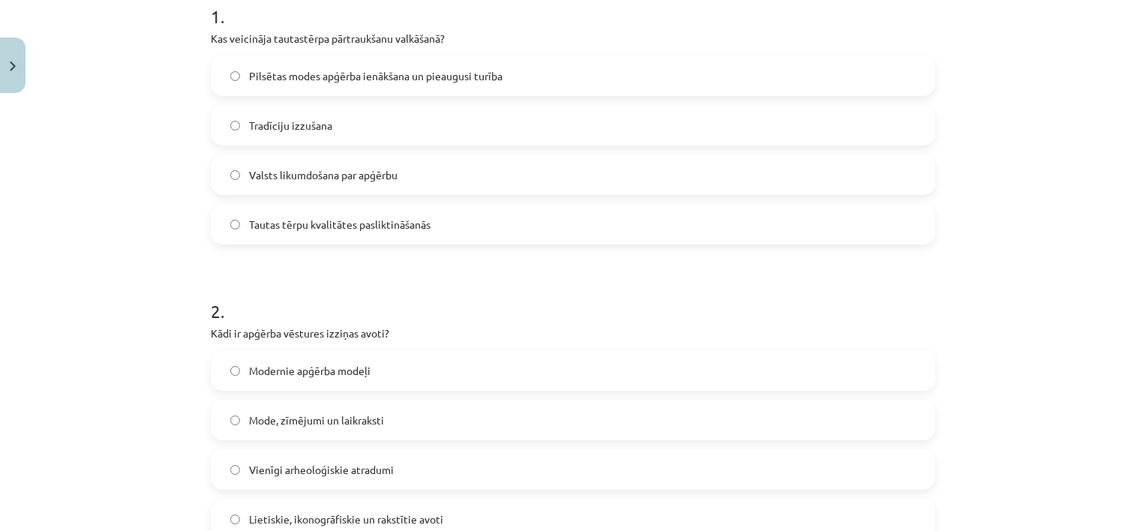
scroll to position [320, 0]
click at [228, 88] on label "Pilsētas modes apģērba ienākšana un pieaugusi turība" at bounding box center [573, 75] width 722 height 38
click at [234, 513] on label "Lietiskie, ikonogrāfiskie un rakstītie avoti" at bounding box center [573, 519] width 722 height 38
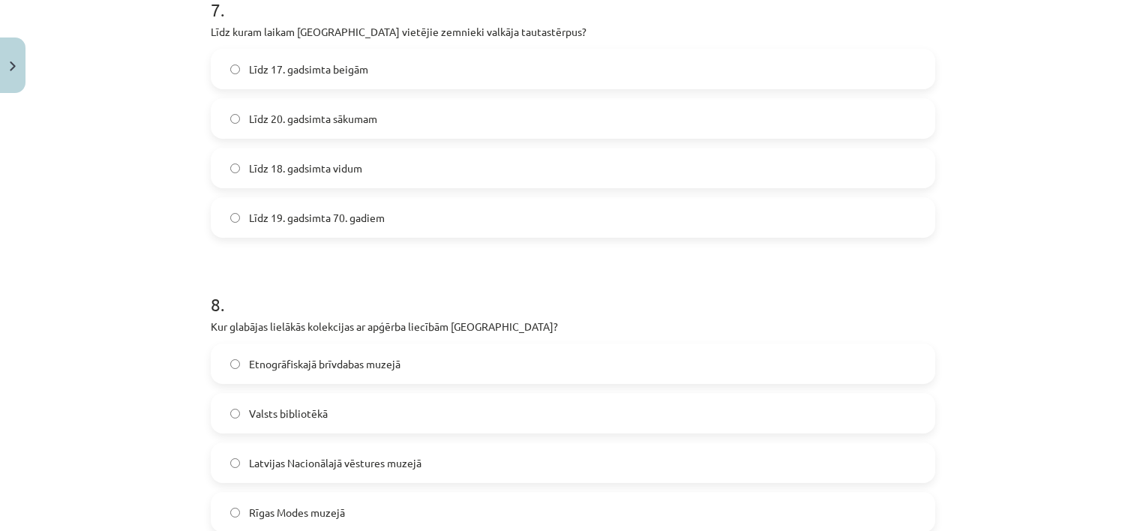
scroll to position [2097, 0]
click at [238, 110] on label "Līdz 20. gadsimta sākumam" at bounding box center [573, 117] width 722 height 38
click at [233, 353] on label "Etnogrāfiskajā brīvdabas muzejā" at bounding box center [573, 362] width 722 height 38
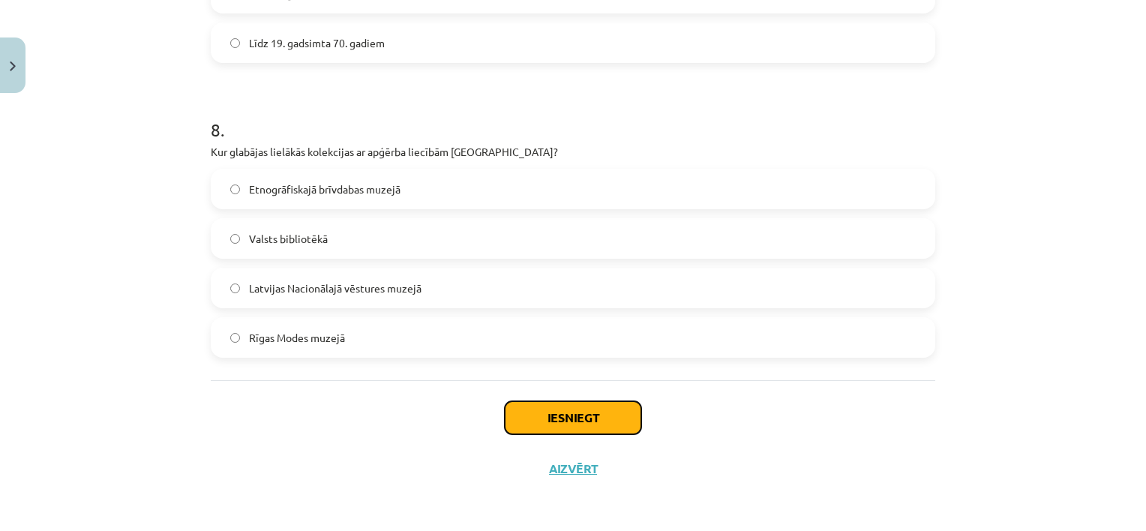
click at [552, 422] on button "Iesniegt" at bounding box center [573, 417] width 137 height 33
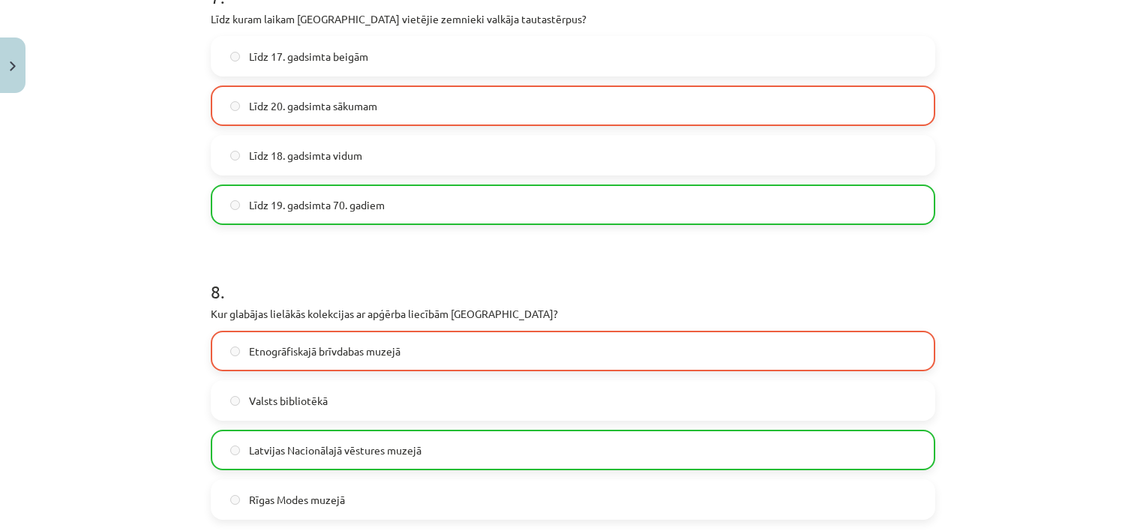
scroll to position [2317, 0]
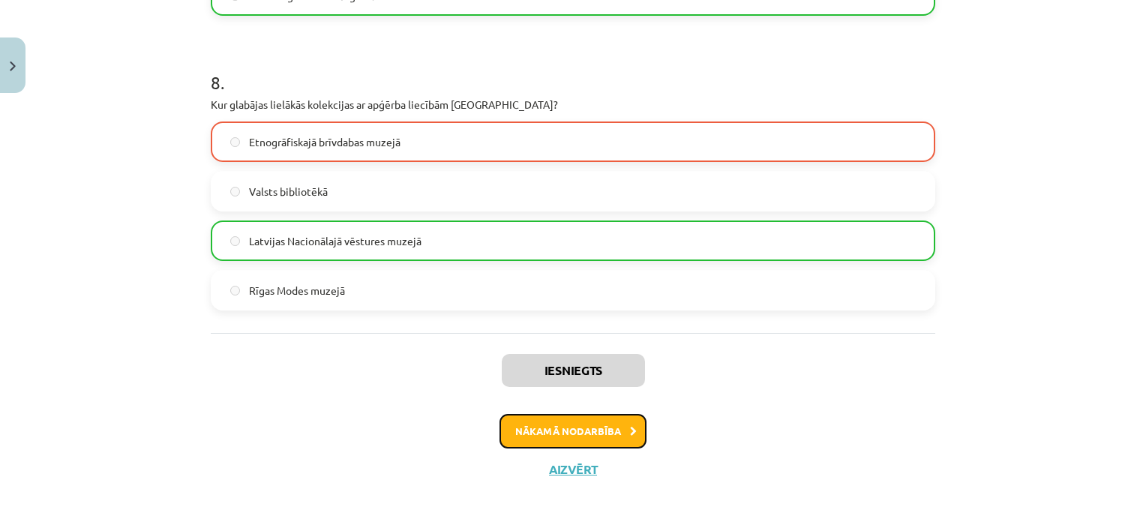
click at [618, 429] on button "Nākamā nodarbība" at bounding box center [573, 431] width 147 height 35
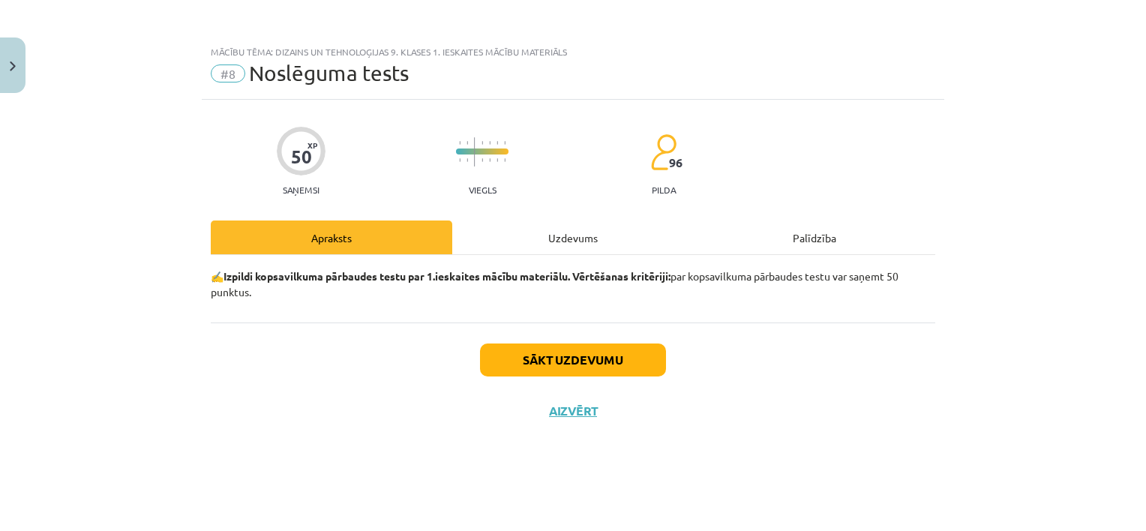
scroll to position [0, 0]
click at [588, 354] on button "Sākt uzdevumu" at bounding box center [573, 360] width 186 height 33
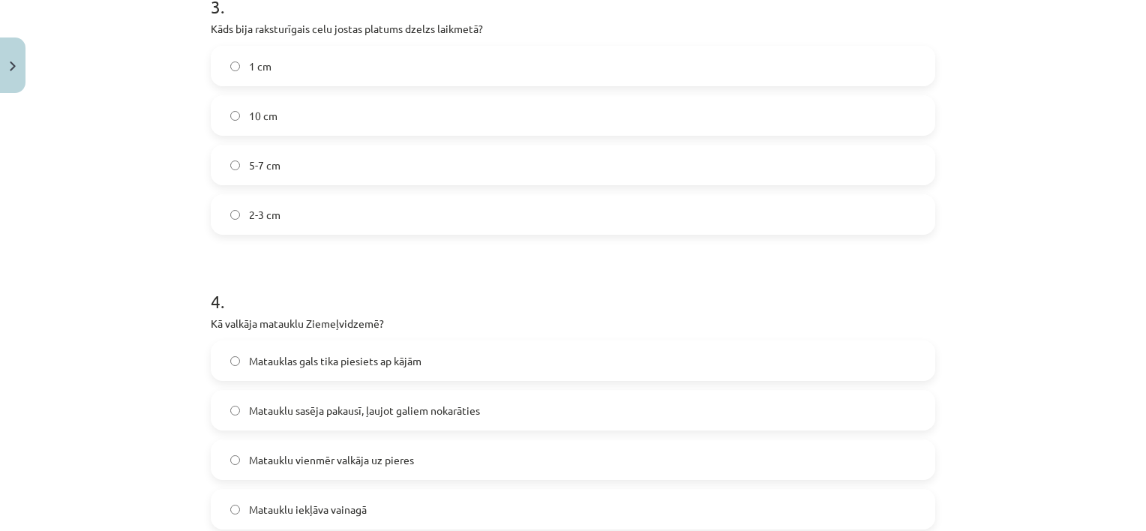
scroll to position [918, 0]
click at [236, 405] on label "Matauklu sasēja pakausī, ļaujot galiem nokarāties" at bounding box center [573, 411] width 722 height 38
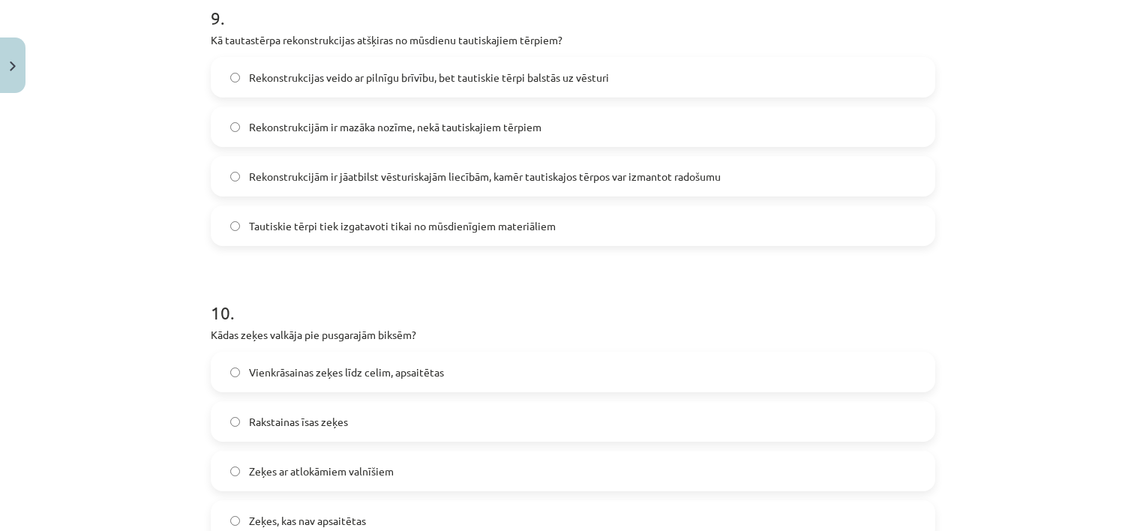
scroll to position [2859, 0]
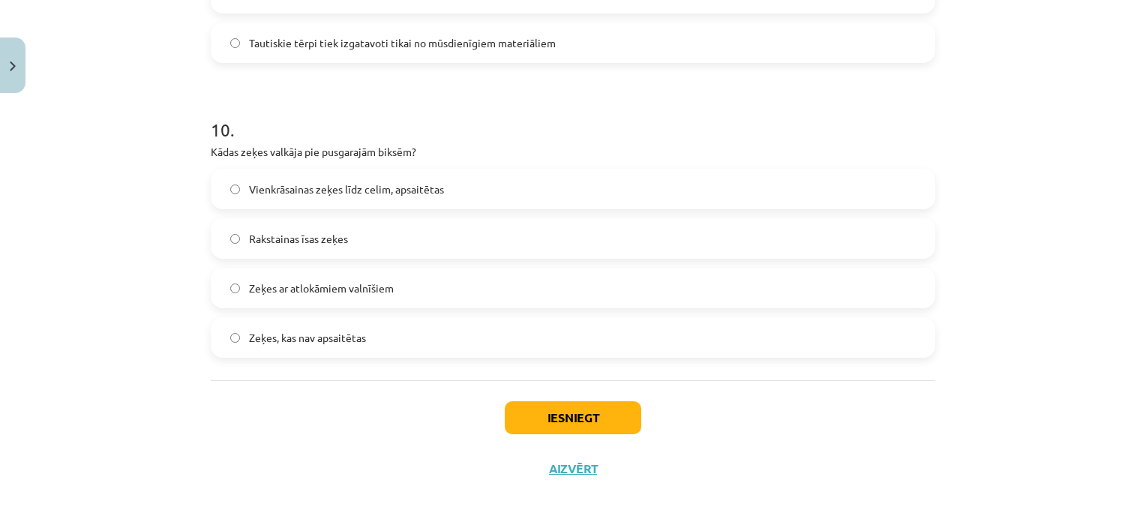
click at [238, 189] on label "Vienkrāsainas zeķes līdz celim, apsaitētas" at bounding box center [573, 189] width 722 height 38
click at [520, 409] on button "Iesniegt" at bounding box center [573, 417] width 137 height 33
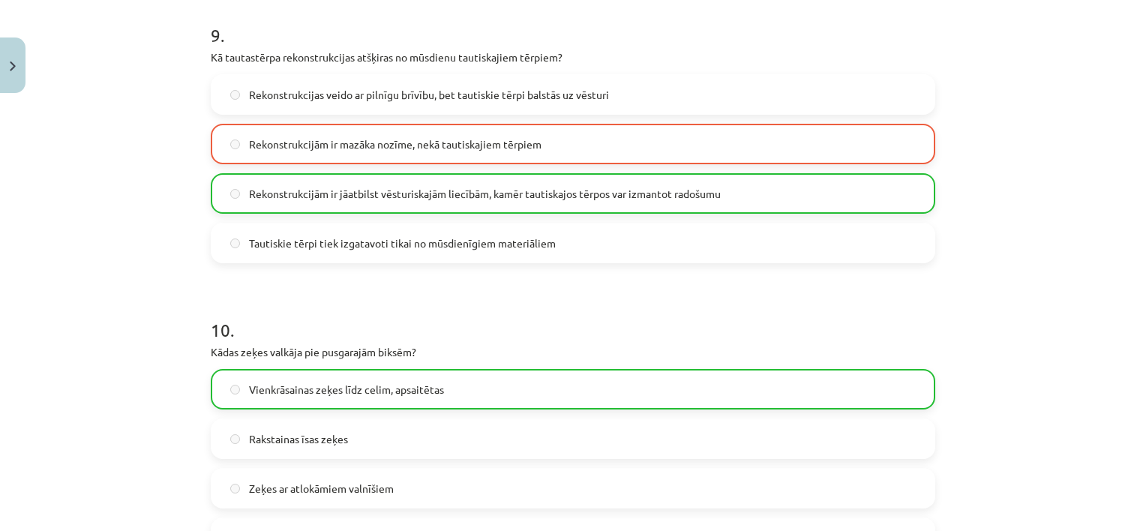
scroll to position [2907, 0]
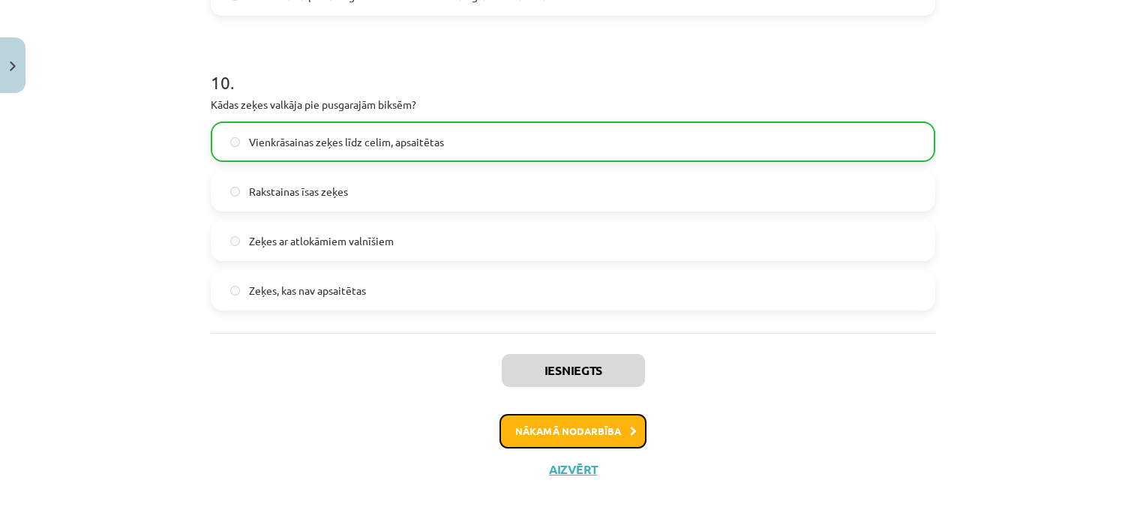
click at [596, 423] on button "Nākamā nodarbība" at bounding box center [573, 431] width 147 height 35
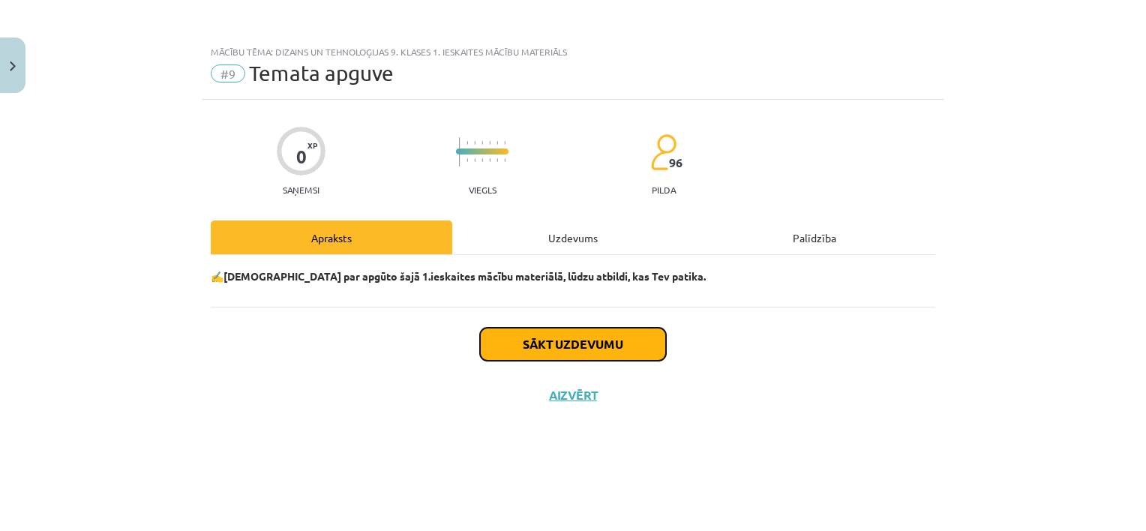
click at [594, 344] on button "Sākt uzdevumu" at bounding box center [573, 344] width 186 height 33
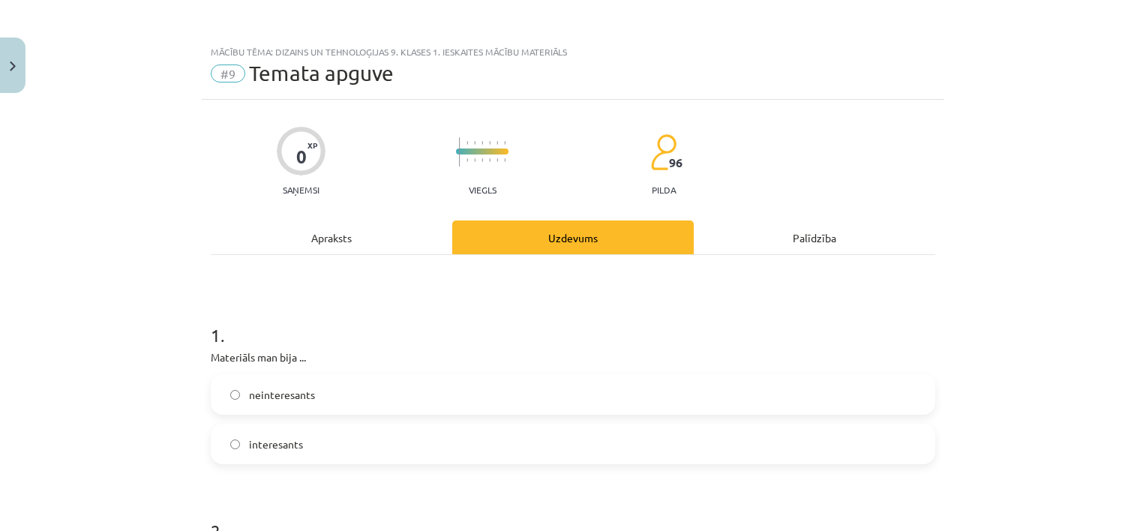
click at [232, 436] on label "interesants" at bounding box center [573, 444] width 722 height 38
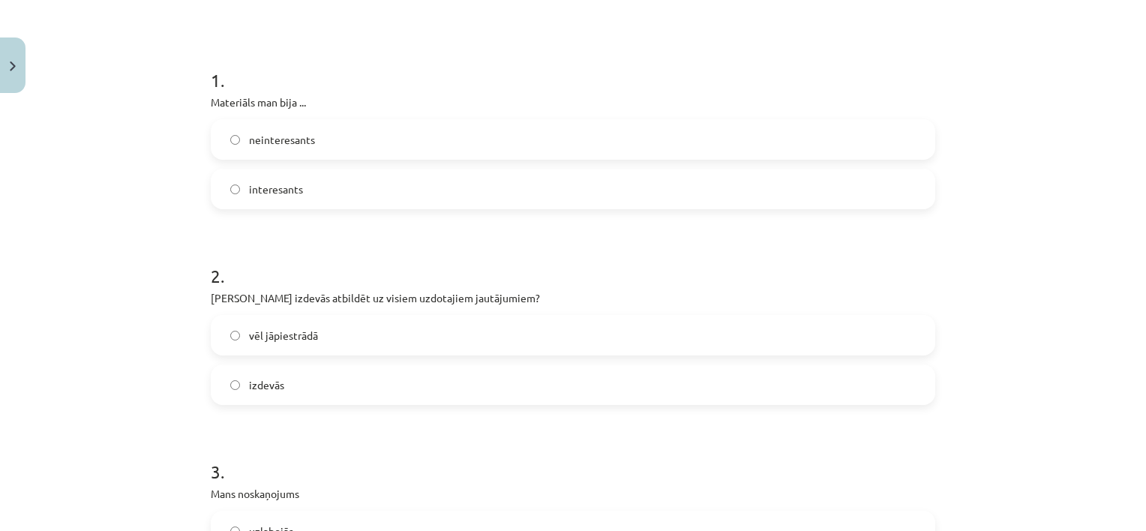
scroll to position [261, 0]
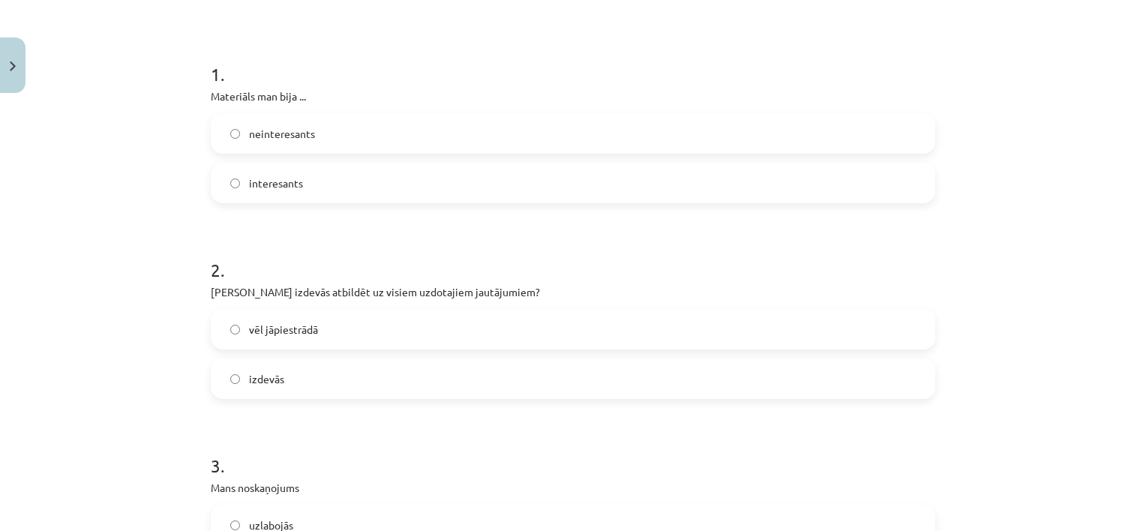
click at [235, 330] on label "vēl jāpiestrādā" at bounding box center [573, 330] width 722 height 38
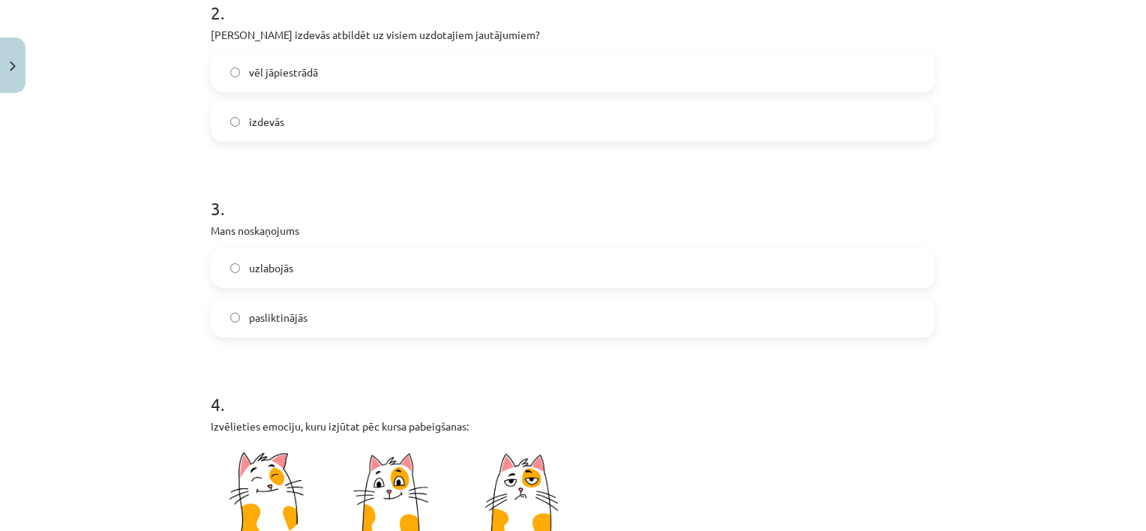
scroll to position [519, 0]
click at [238, 266] on label "uzlabojās" at bounding box center [573, 267] width 722 height 38
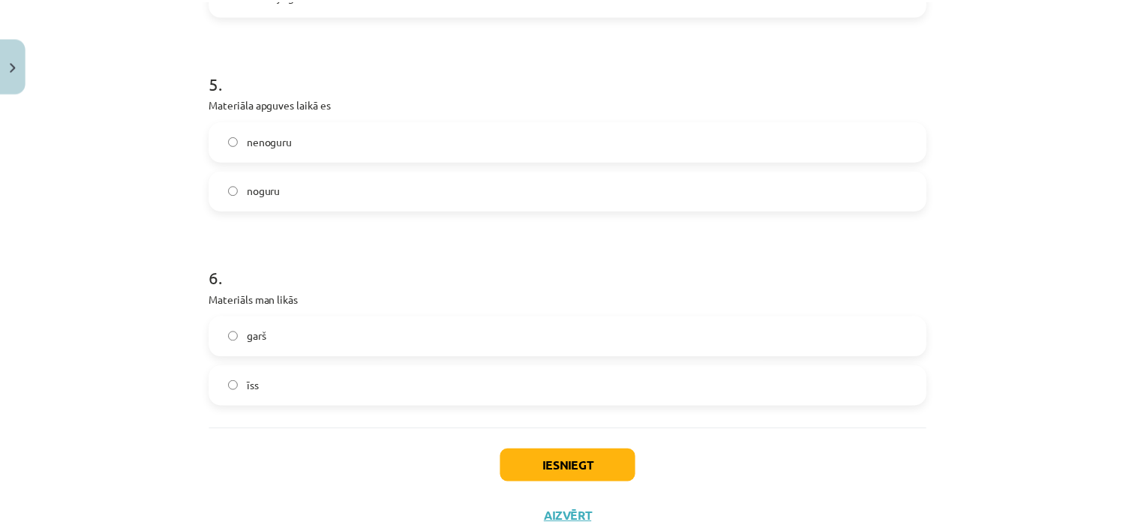
scroll to position [1246, 0]
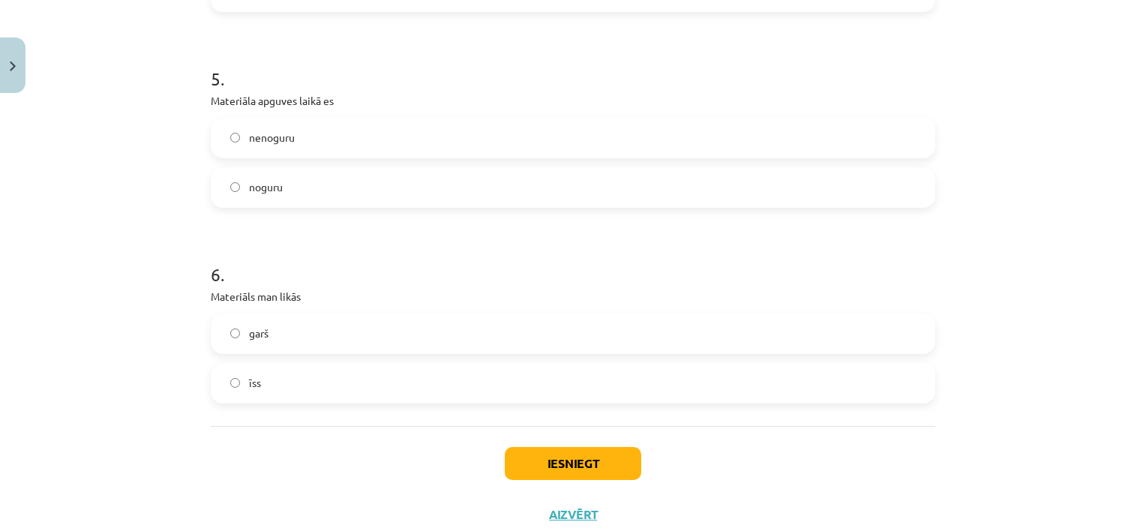
click at [225, 192] on label "noguru" at bounding box center [573, 188] width 722 height 38
click at [541, 468] on button "Iesniegt" at bounding box center [573, 463] width 137 height 33
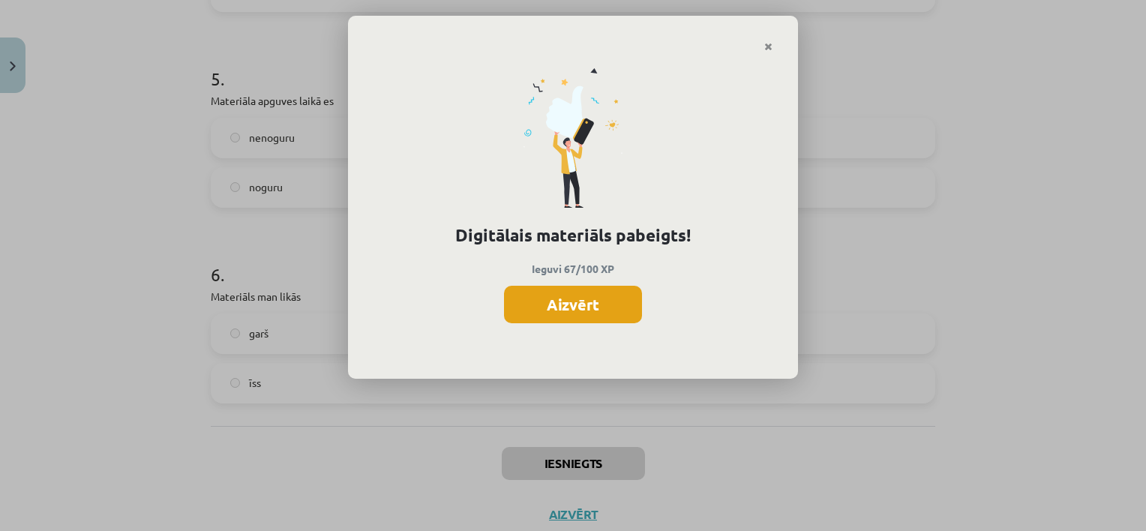
click at [586, 297] on button "Aizvērt" at bounding box center [573, 305] width 138 height 38
